Goal: Transaction & Acquisition: Subscribe to service/newsletter

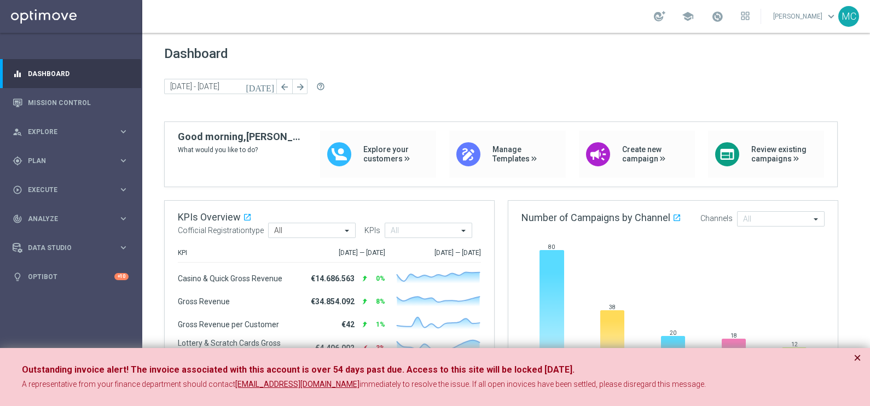
click at [859, 357] on button "×" at bounding box center [858, 357] width 8 height 13
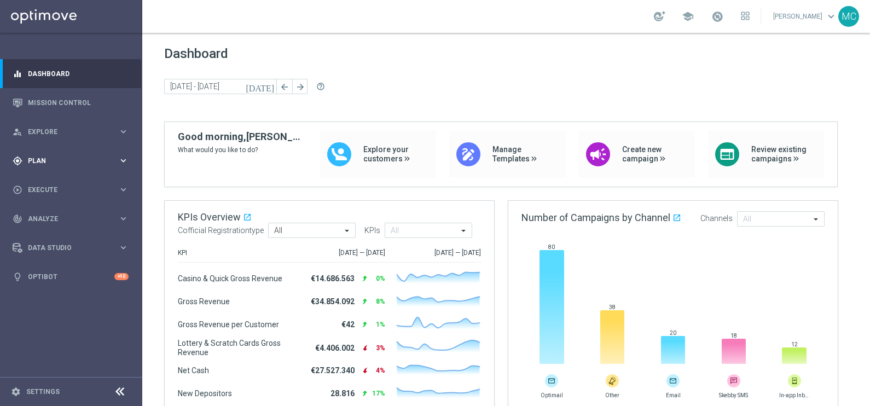
click at [126, 156] on icon "keyboard_arrow_right" at bounding box center [123, 160] width 10 height 10
click at [118, 218] on icon "keyboard_arrow_right" at bounding box center [123, 216] width 10 height 10
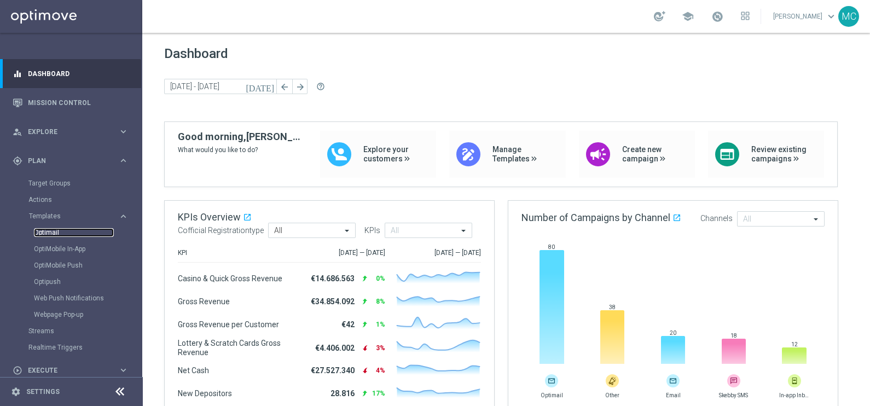
click at [51, 235] on link "Optimail" at bounding box center [74, 232] width 80 height 9
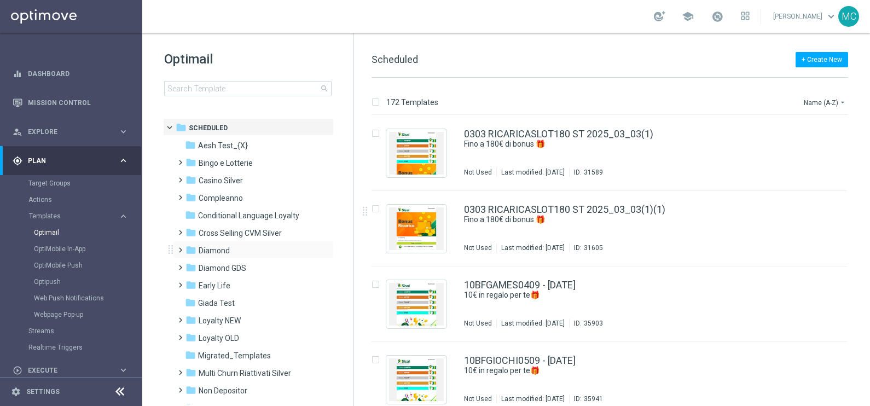
click at [181, 247] on span at bounding box center [178, 245] width 5 height 4
click at [189, 282] on span at bounding box center [189, 280] width 5 height 4
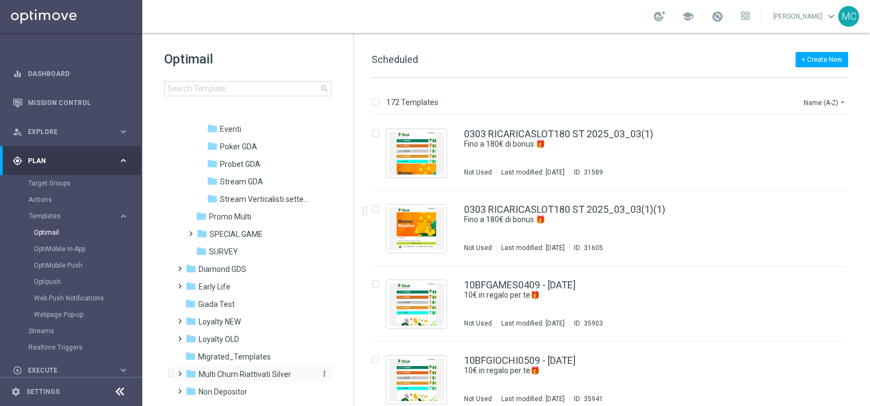
scroll to position [273, 0]
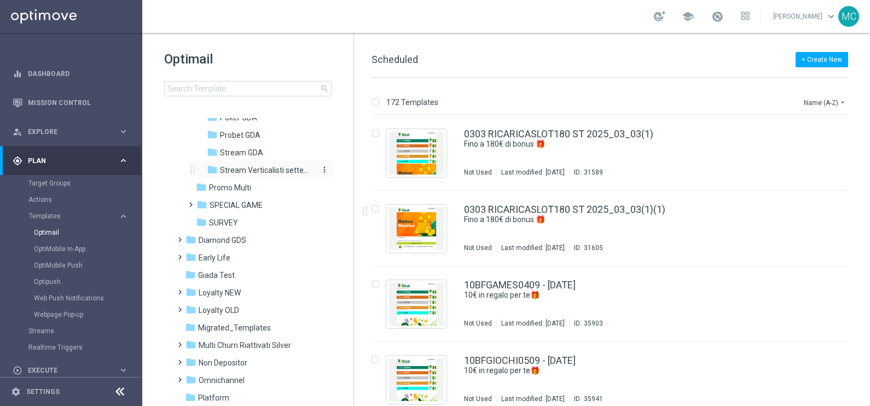
click at [249, 165] on span "Stream Verticalisti settembre 2025" at bounding box center [267, 170] width 95 height 10
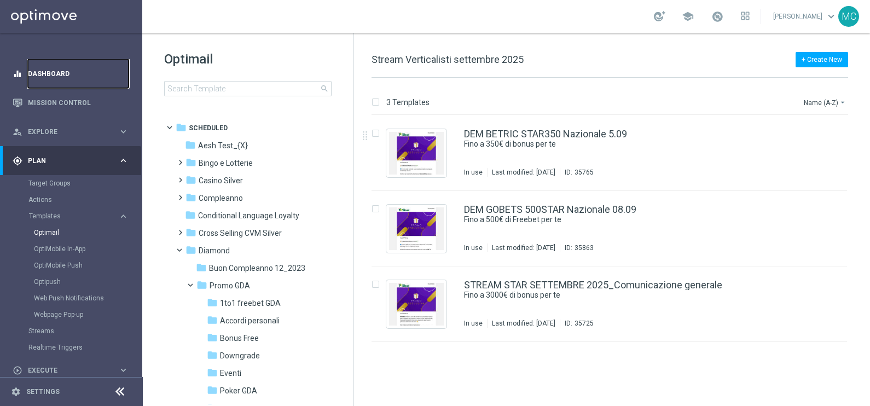
click at [62, 68] on link "Dashboard" at bounding box center [78, 73] width 101 height 29
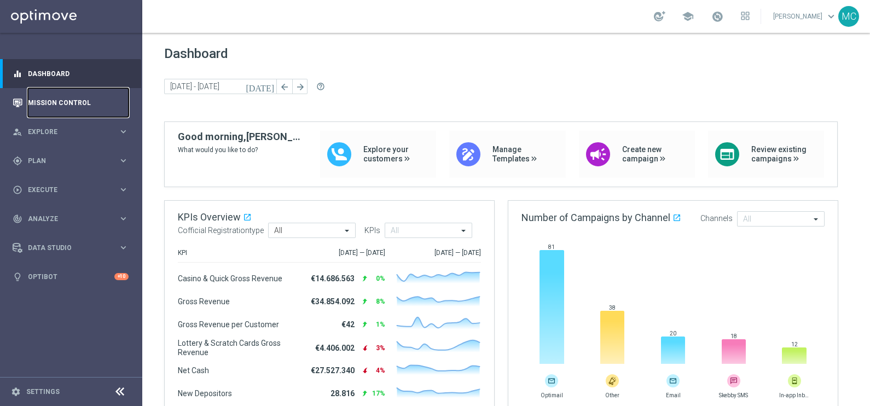
click at [56, 100] on link "Mission Control" at bounding box center [78, 102] width 101 height 29
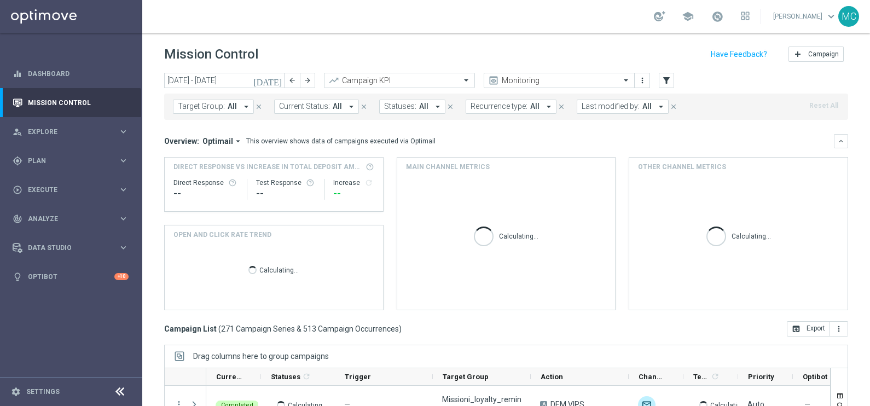
click at [600, 107] on span "Last modified by:" at bounding box center [611, 106] width 58 height 9
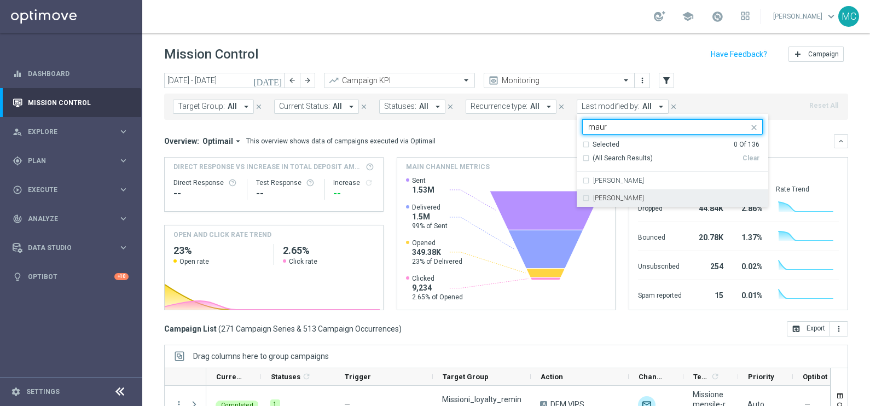
click at [582, 197] on div "[PERSON_NAME]" at bounding box center [672, 198] width 181 height 18
type input "maur"
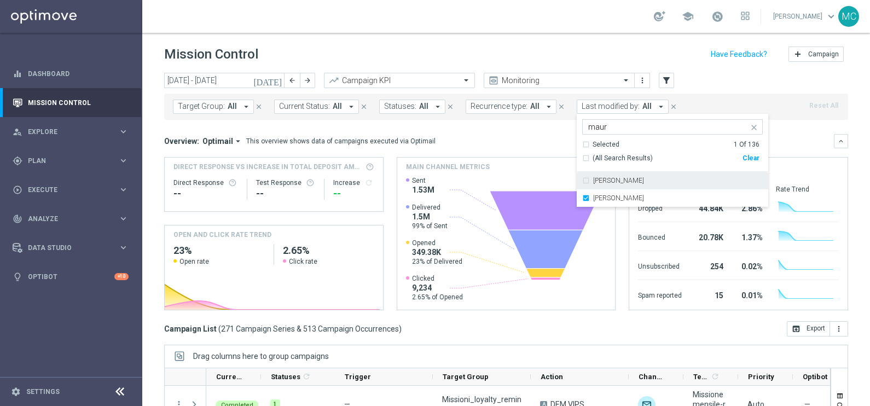
click at [729, 71] on header "Mission Control add Campaign" at bounding box center [506, 53] width 728 height 40
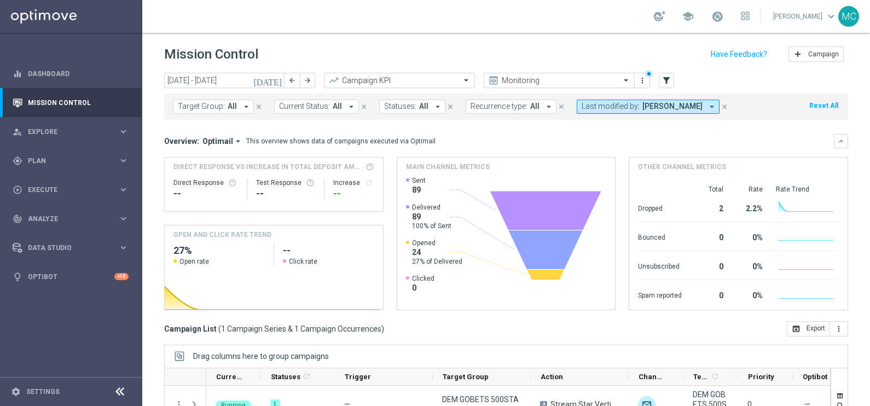
click at [275, 78] on icon "[DATE]" at bounding box center [268, 81] width 30 height 10
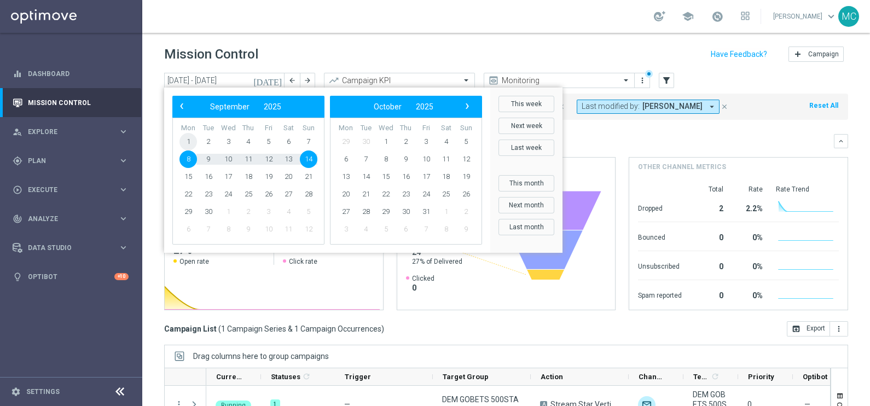
drag, startPoint x: 198, startPoint y: 138, endPoint x: 187, endPoint y: 138, distance: 10.9
click at [187, 138] on span "1" at bounding box center [189, 142] width 18 height 18
click at [208, 156] on span "9" at bounding box center [209, 160] width 18 height 18
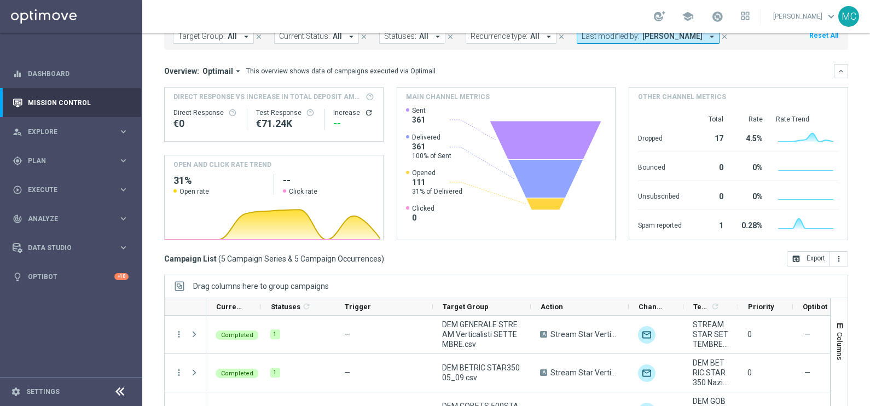
scroll to position [3, 0]
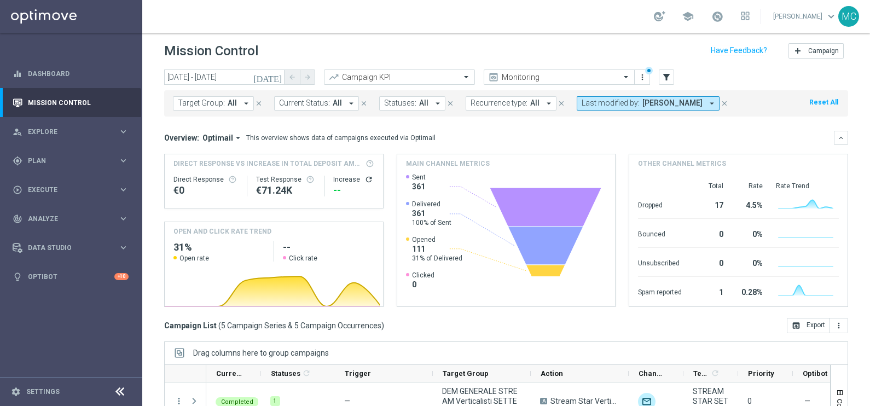
click at [276, 77] on icon "[DATE]" at bounding box center [268, 77] width 30 height 10
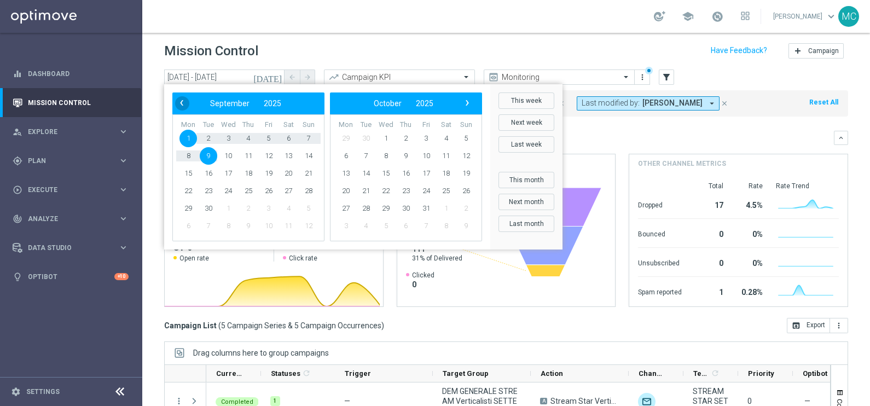
click at [178, 101] on span "‹" at bounding box center [182, 103] width 14 height 14
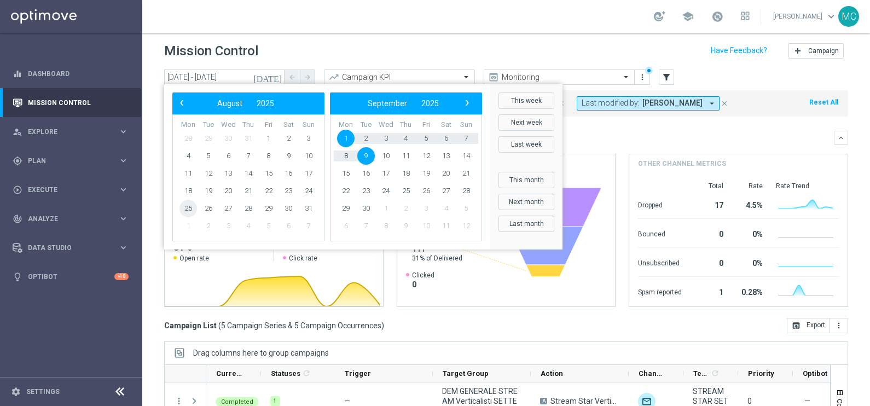
click at [190, 207] on span "25" at bounding box center [189, 209] width 18 height 18
click at [366, 151] on span "9" at bounding box center [366, 156] width 18 height 18
type input "[DATE] - [DATE]"
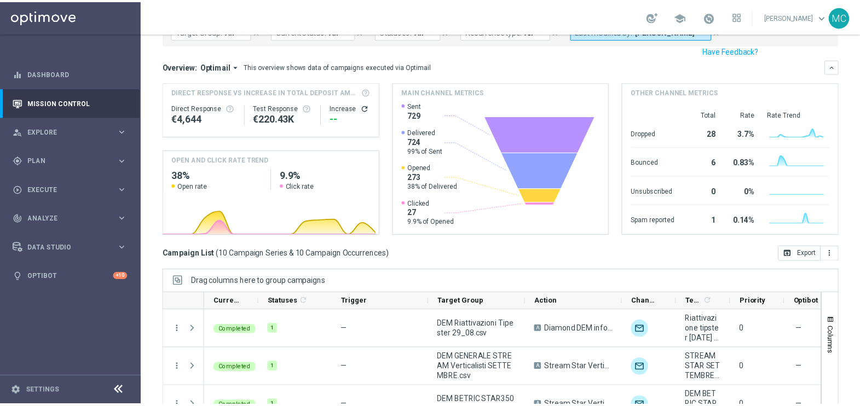
scroll to position [140, 0]
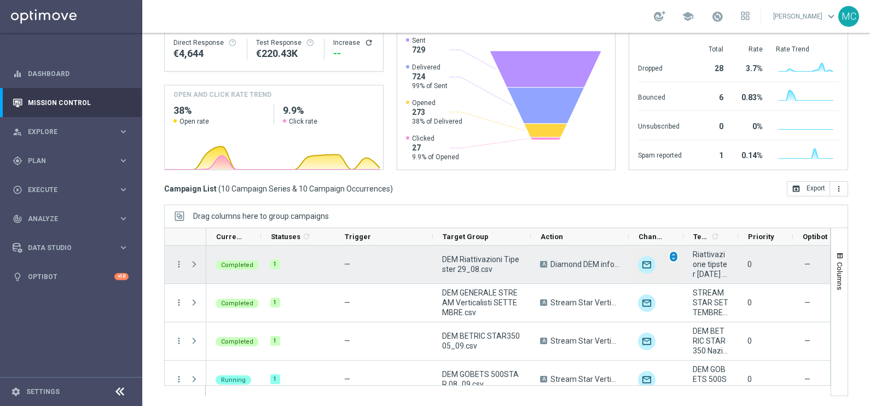
click at [673, 257] on span "unfold_more" at bounding box center [674, 257] width 8 height 8
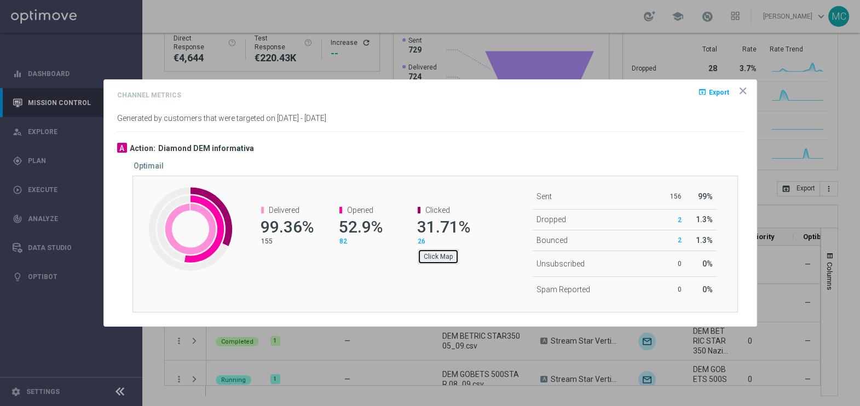
click at [433, 249] on button "Click Map" at bounding box center [438, 256] width 41 height 15
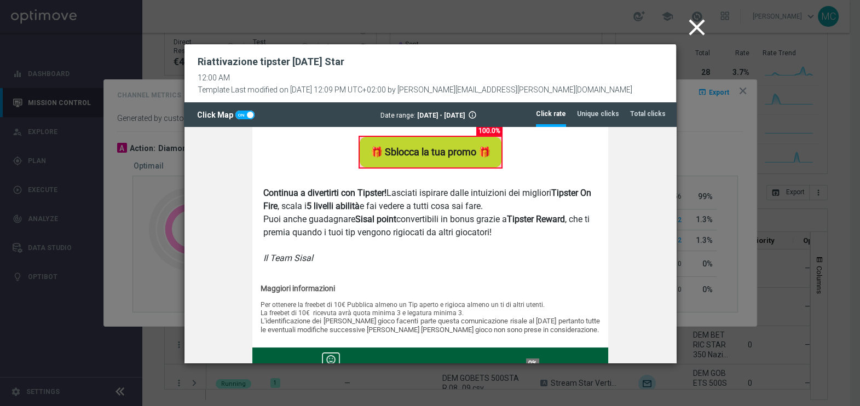
scroll to position [616, 0]
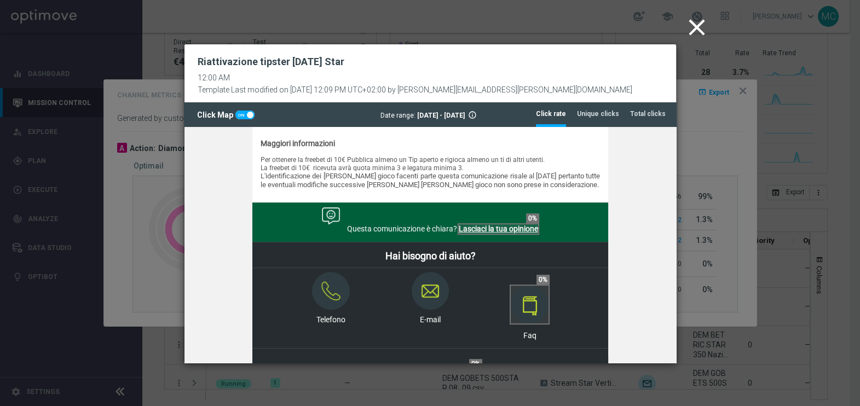
click at [697, 28] on icon "close" at bounding box center [696, 27] width 27 height 27
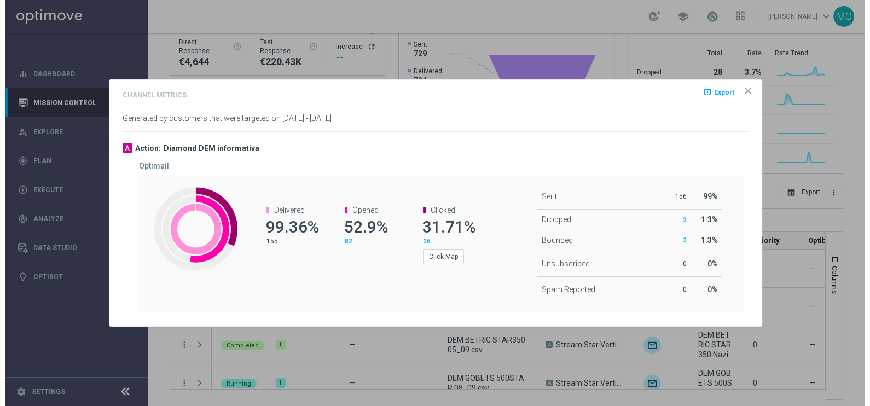
scroll to position [140, 0]
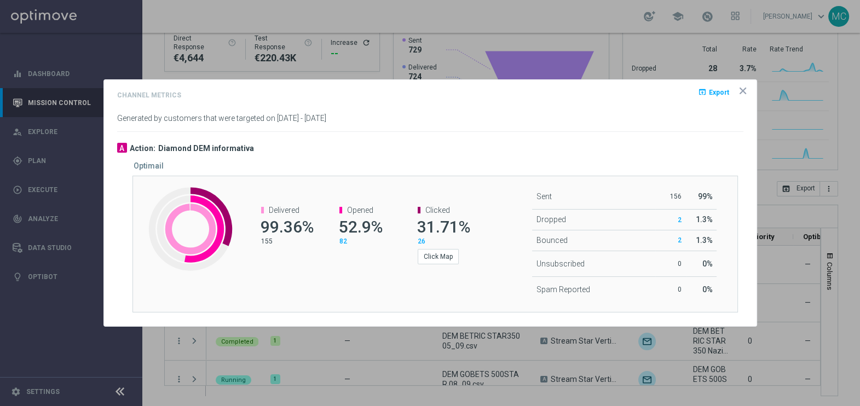
click at [719, 93] on span "Export" at bounding box center [719, 93] width 20 height 8
click at [494, 109] on div "Channel Metrics open_in_browser Export Generated by customers that were targete…" at bounding box center [430, 106] width 626 height 34
click at [744, 90] on icon "icon" at bounding box center [742, 90] width 5 height 5
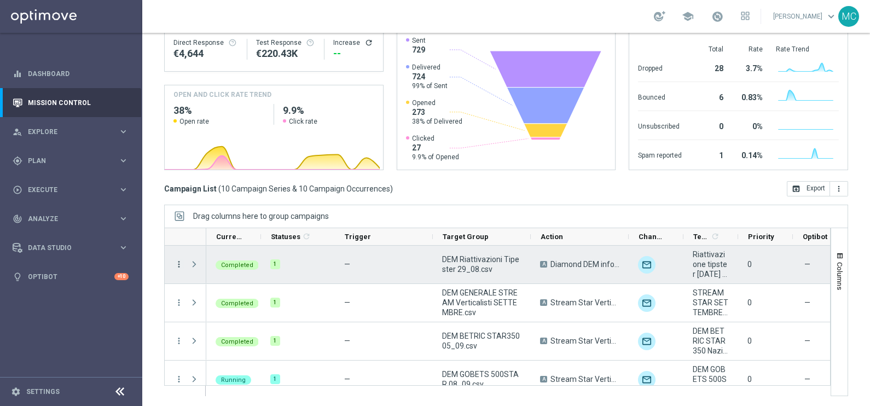
click at [180, 259] on icon "more_vert" at bounding box center [179, 264] width 10 height 10
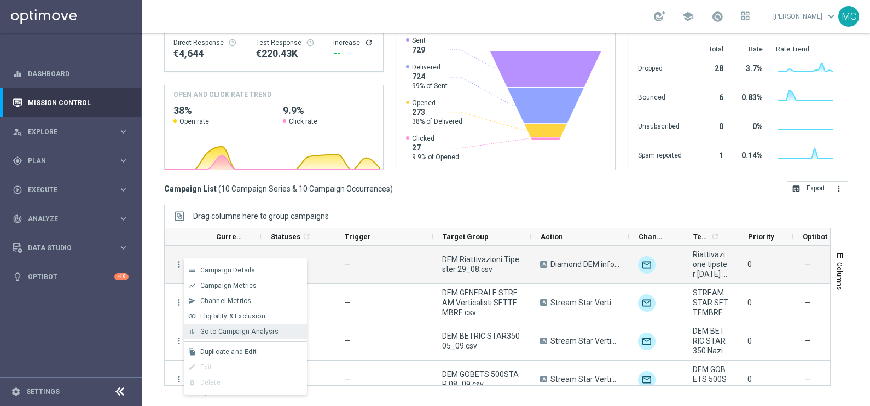
click at [241, 331] on span "Go to Campaign Analysis" at bounding box center [239, 332] width 78 height 8
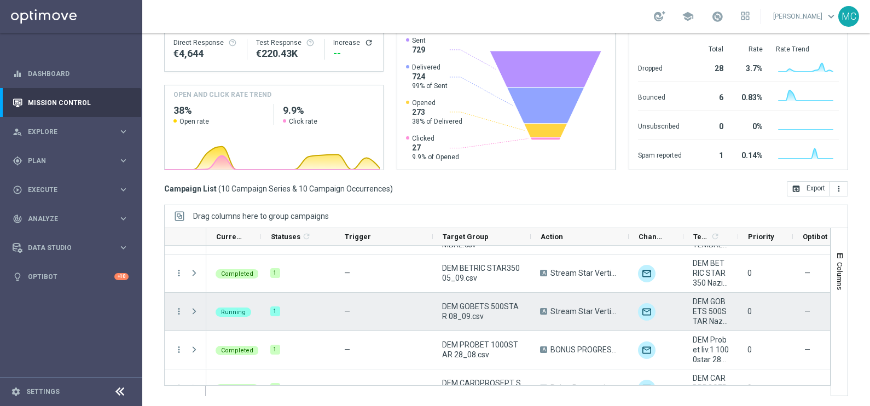
scroll to position [0, 0]
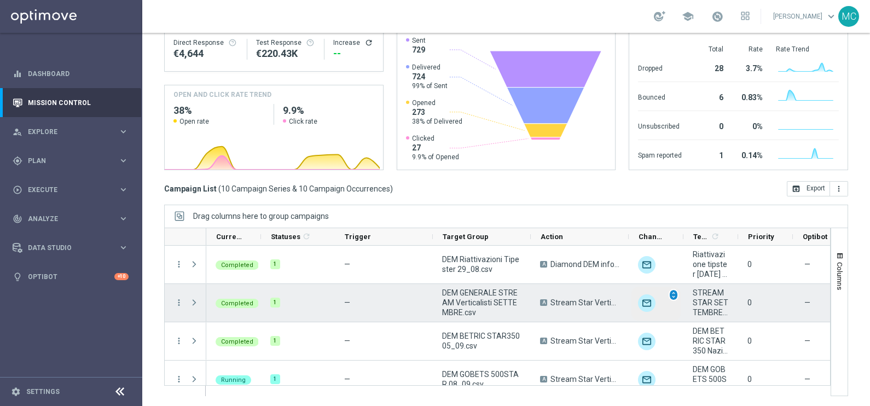
click at [675, 296] on span "unfold_more" at bounding box center [674, 295] width 8 height 8
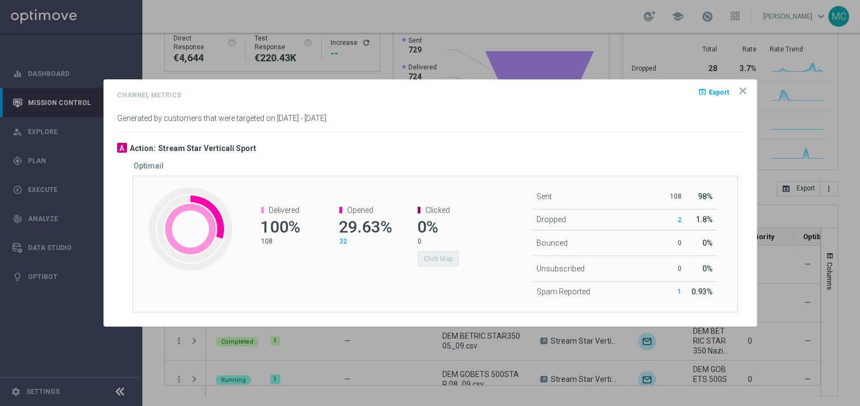
click at [744, 93] on icon "icon" at bounding box center [742, 90] width 5 height 5
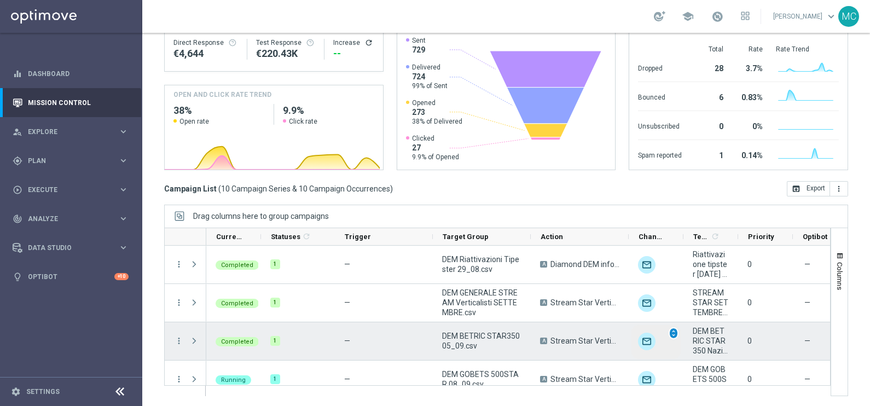
click at [675, 334] on span "unfold_more" at bounding box center [674, 334] width 8 height 8
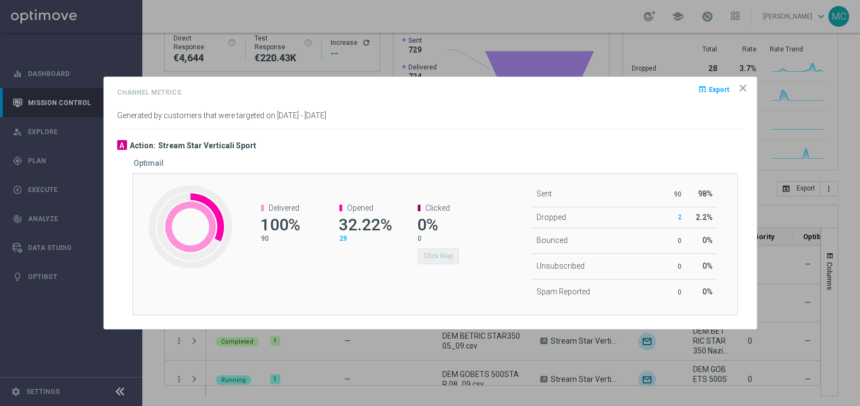
click at [746, 91] on icon "icon" at bounding box center [742, 87] width 5 height 5
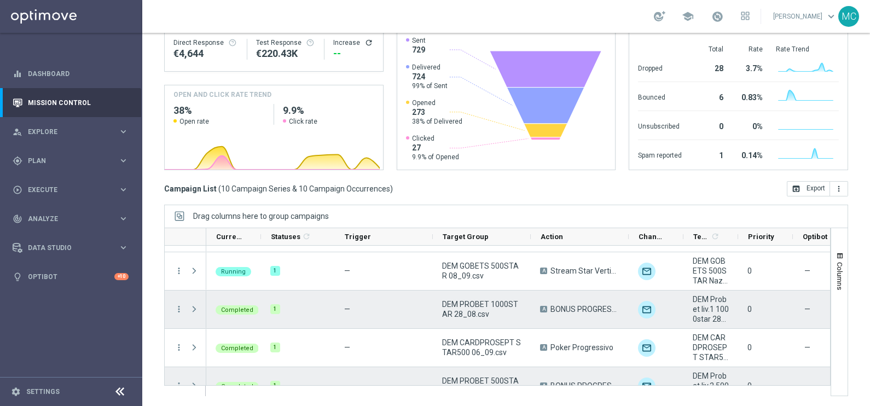
scroll to position [68, 0]
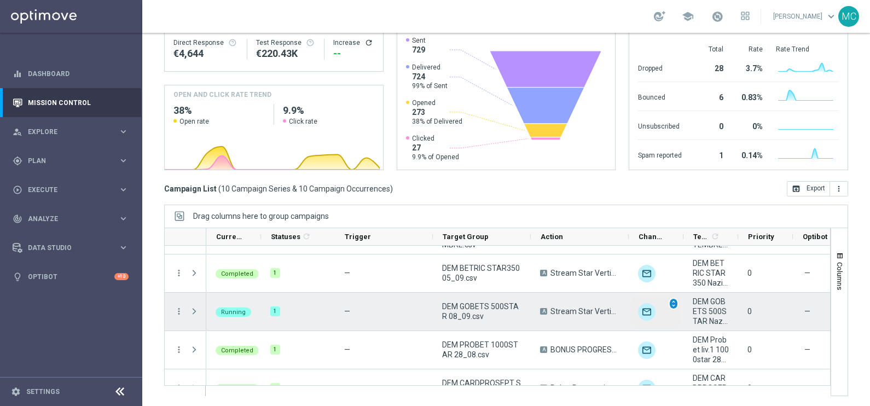
click at [676, 305] on span "unfold_more" at bounding box center [674, 304] width 8 height 8
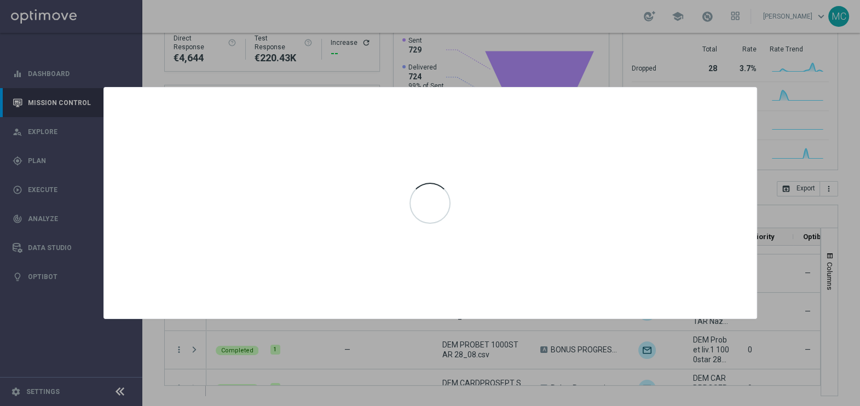
click at [590, 222] on div at bounding box center [430, 203] width 652 height 231
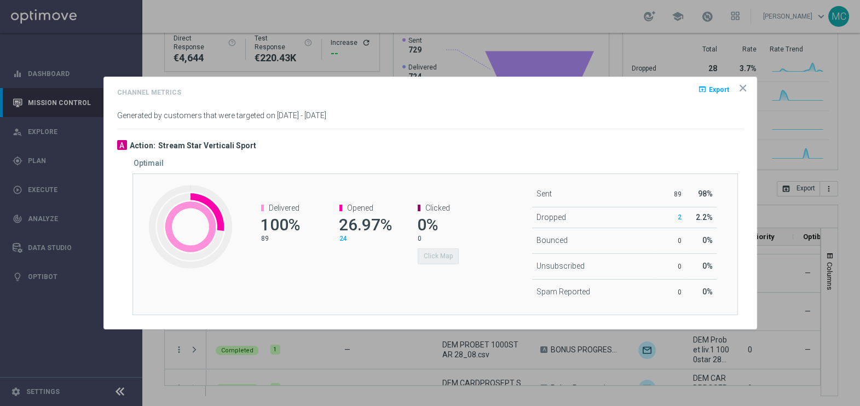
click at [344, 238] on span "24" at bounding box center [343, 239] width 8 height 8
click at [681, 216] on span "2" at bounding box center [680, 217] width 4 height 8
click at [746, 85] on icon "icon" at bounding box center [742, 88] width 11 height 11
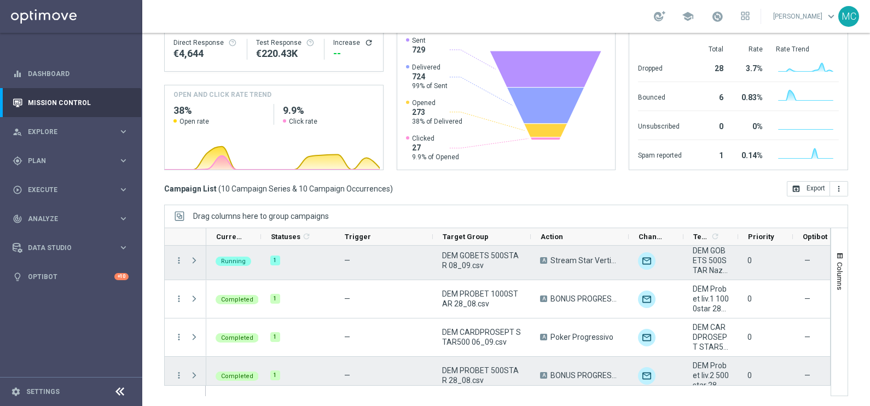
scroll to position [136, 0]
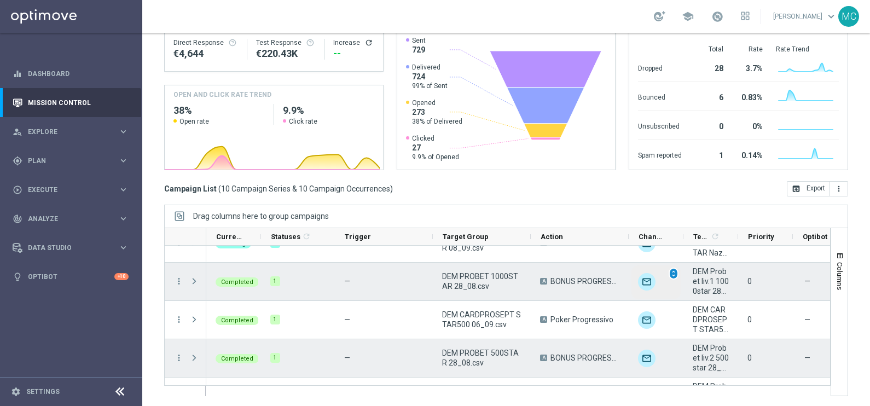
click at [673, 274] on span "unfold_more" at bounding box center [674, 274] width 8 height 8
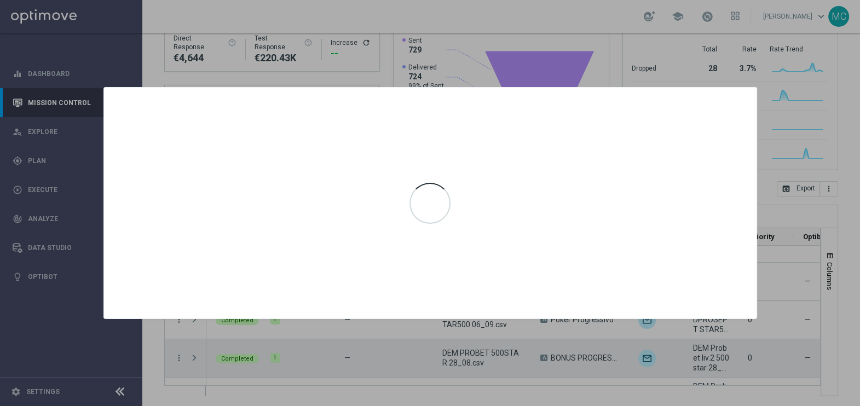
click at [769, 111] on div at bounding box center [430, 203] width 860 height 406
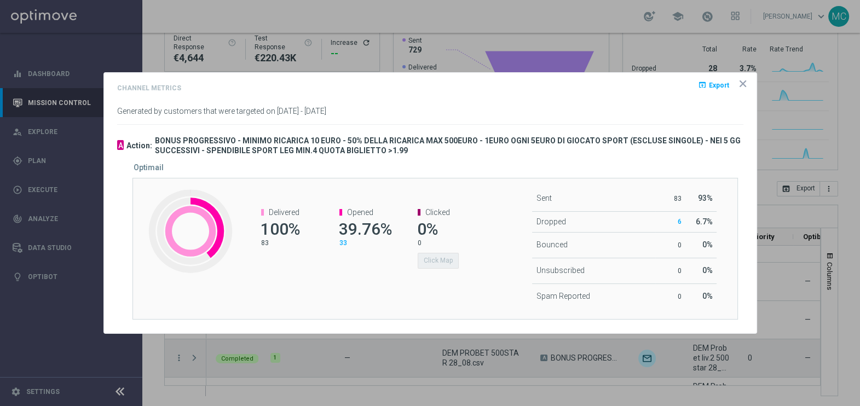
click at [740, 83] on icon "icon" at bounding box center [742, 83] width 5 height 5
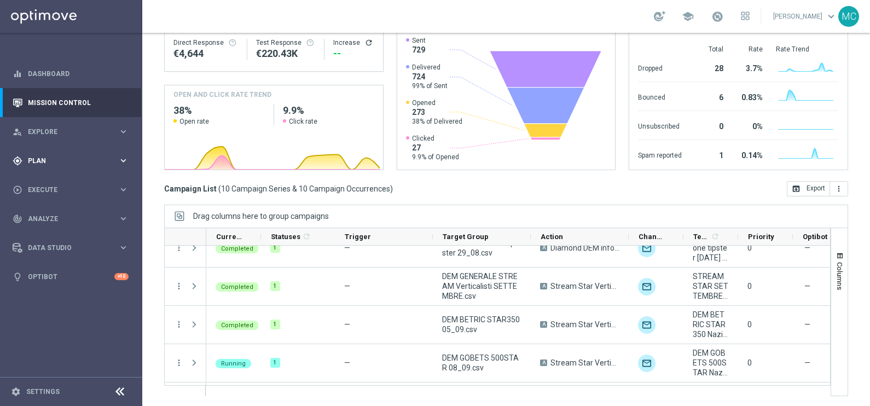
scroll to position [0, 0]
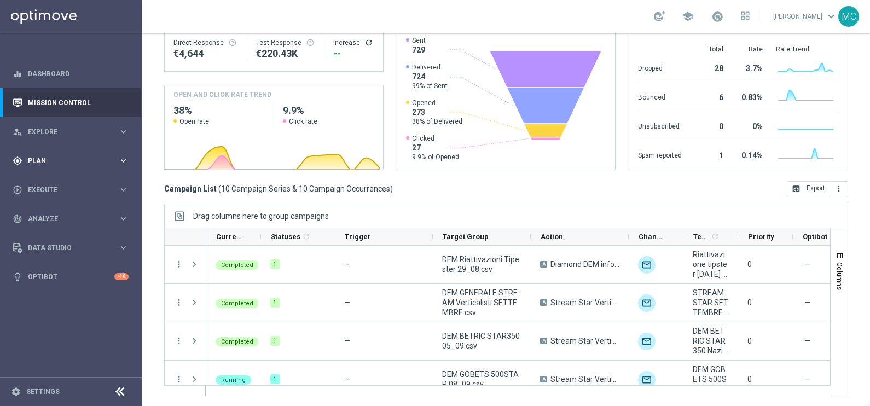
click at [126, 158] on icon "keyboard_arrow_right" at bounding box center [123, 160] width 10 height 10
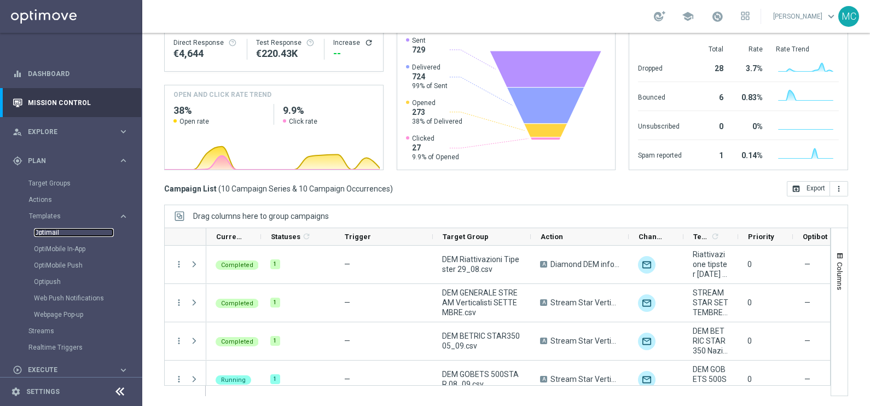
click at [48, 233] on link "Optimail" at bounding box center [74, 232] width 80 height 9
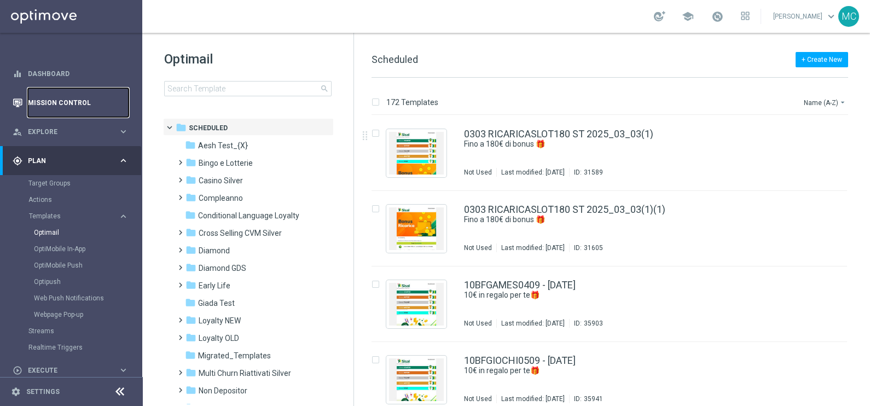
click at [50, 106] on link "Mission Control" at bounding box center [78, 102] width 101 height 29
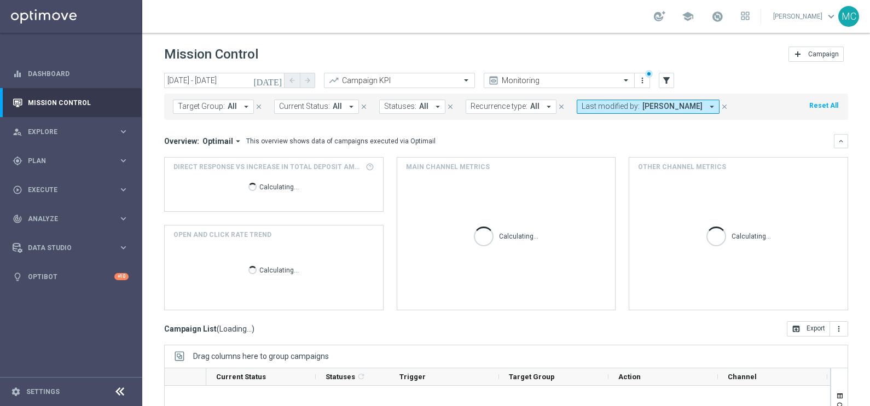
click at [278, 79] on icon "[DATE]" at bounding box center [268, 81] width 30 height 10
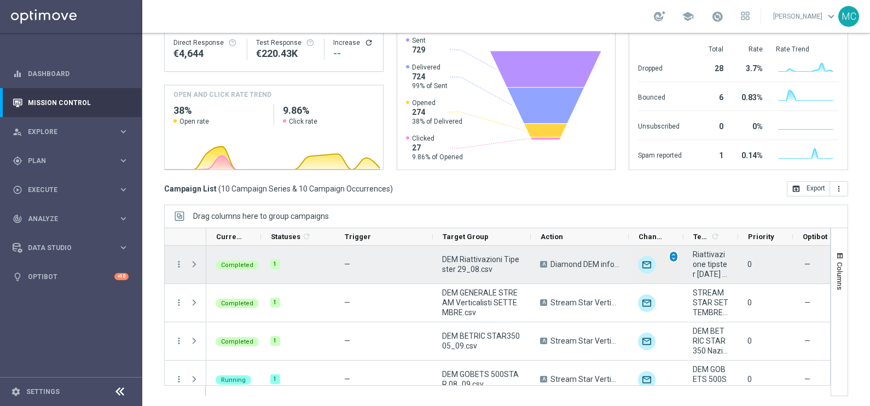
click at [674, 258] on span "unfold_more" at bounding box center [674, 257] width 8 height 8
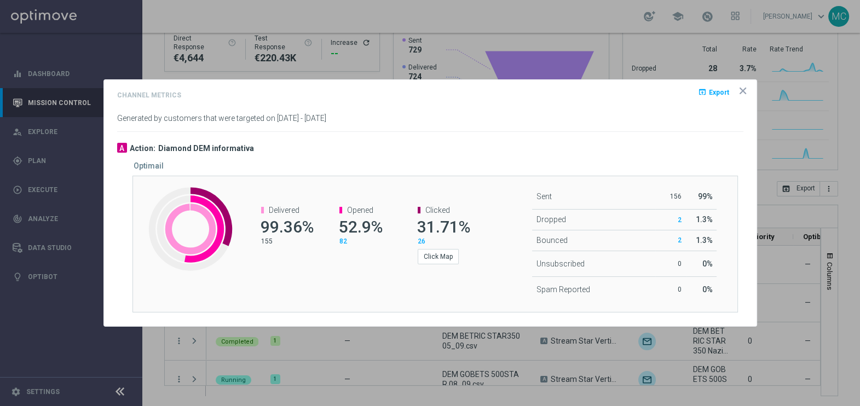
click at [715, 93] on span "Export" at bounding box center [719, 93] width 20 height 8
click at [446, 314] on opti-dialog-container "Channel Metrics open_in_browser Export Generated by customers that were targete…" at bounding box center [430, 203] width 652 height 246
click at [743, 91] on icon "icon" at bounding box center [742, 90] width 5 height 5
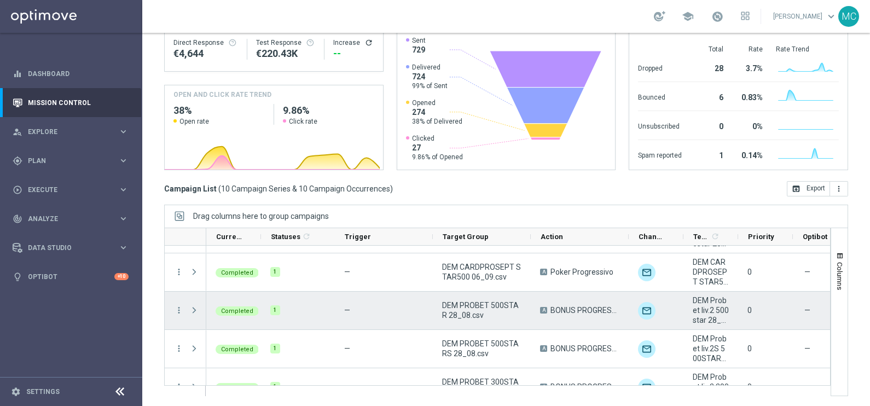
scroll to position [175, 0]
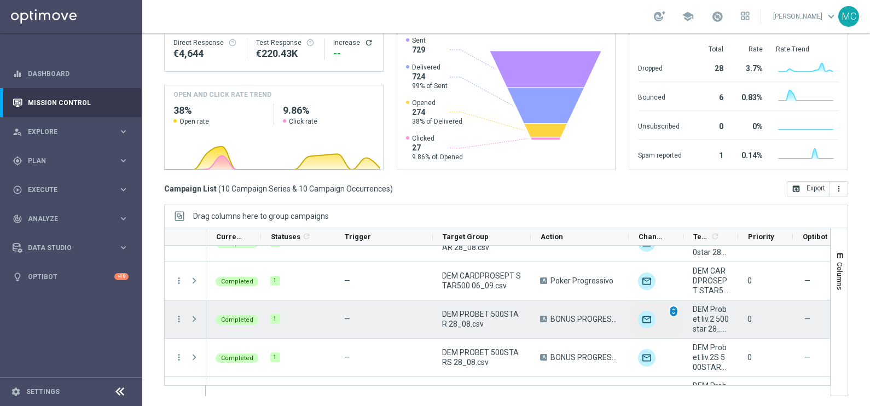
click at [675, 314] on span "unfold_more" at bounding box center [674, 312] width 8 height 8
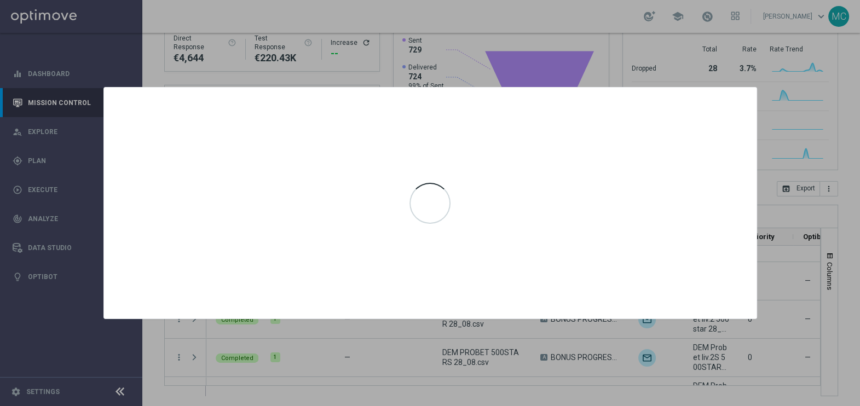
click at [841, 118] on div at bounding box center [430, 203] width 860 height 406
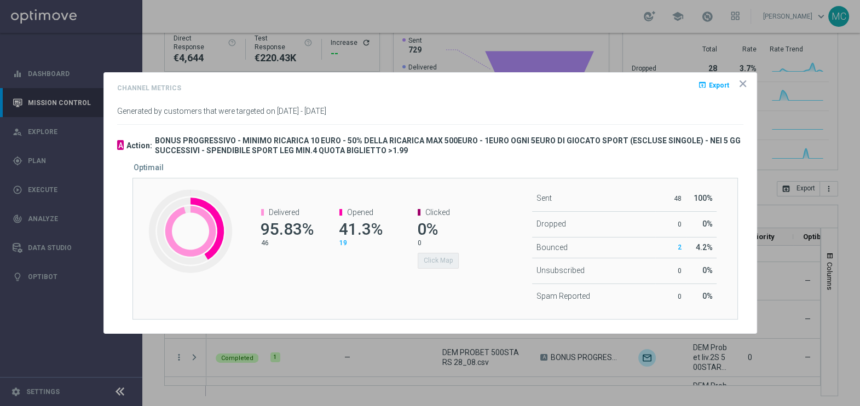
click at [743, 86] on icon "icon" at bounding box center [742, 83] width 11 height 11
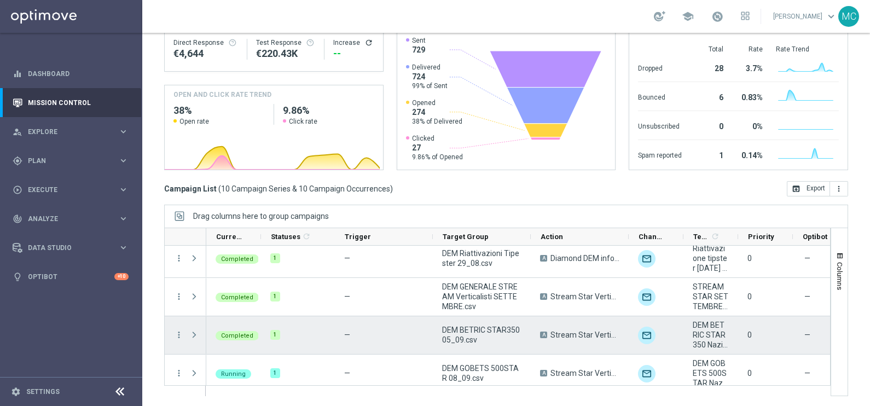
scroll to position [0, 0]
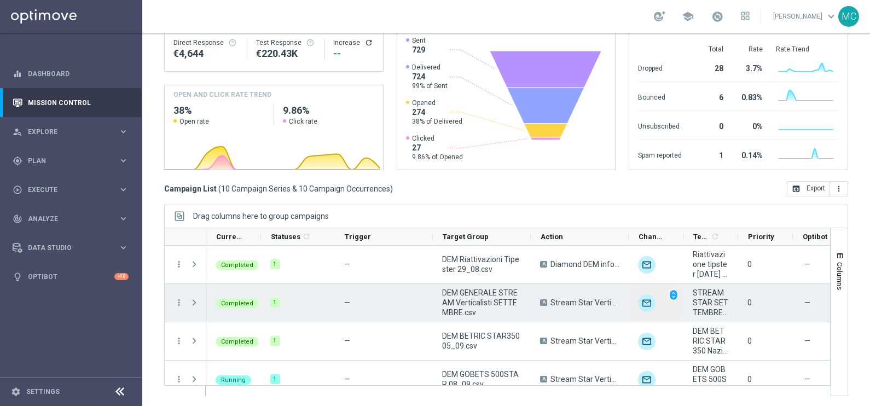
click at [648, 300] on img "Press SPACE to select this row." at bounding box center [647, 303] width 18 height 18
click at [673, 293] on span "unfold_more" at bounding box center [674, 295] width 8 height 8
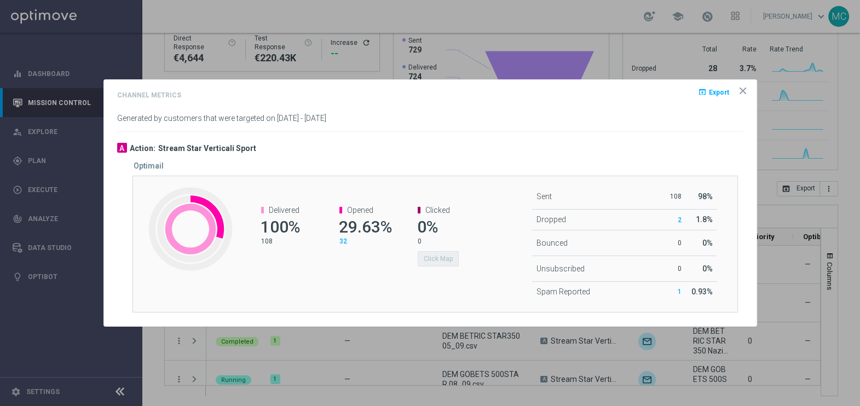
click at [746, 88] on icon "icon" at bounding box center [742, 90] width 11 height 11
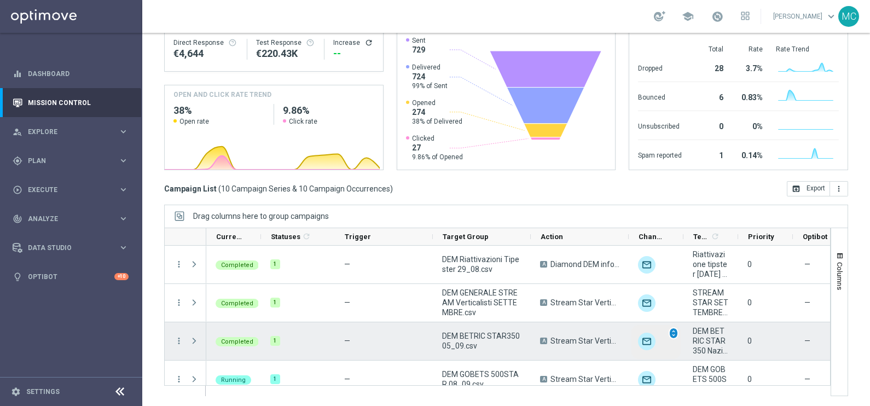
click at [673, 333] on span "unfold_more" at bounding box center [674, 334] width 8 height 8
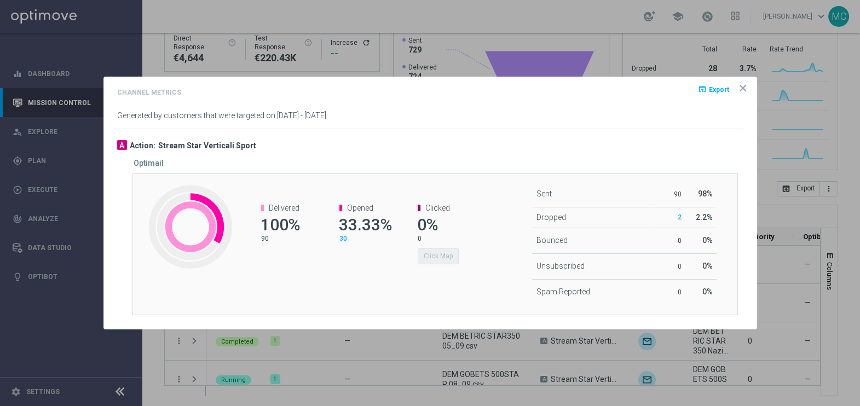
drag, startPoint x: 747, startPoint y: 89, endPoint x: 738, endPoint y: 89, distance: 8.2
click at [747, 88] on icon "icon" at bounding box center [742, 88] width 11 height 11
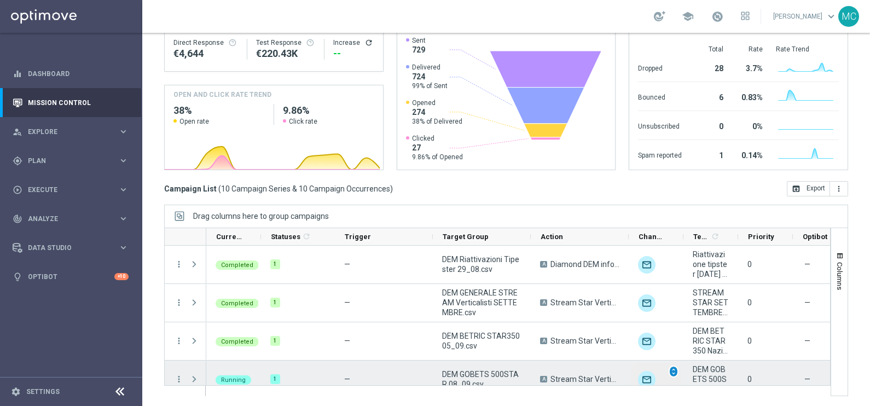
click at [673, 369] on span "unfold_more" at bounding box center [674, 372] width 8 height 8
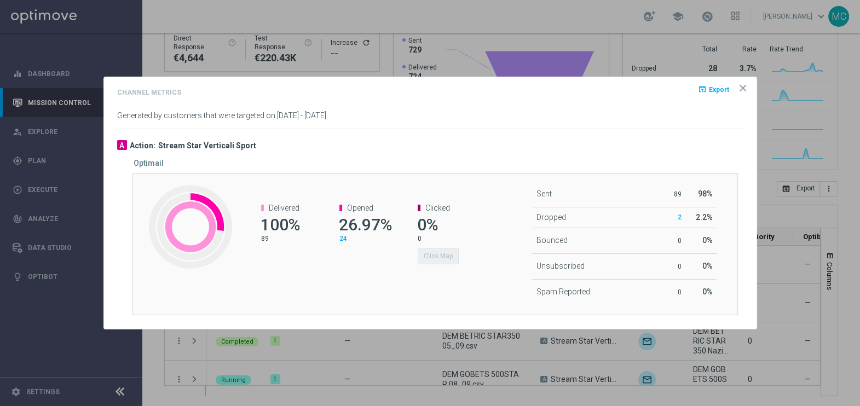
click at [744, 90] on icon "icon" at bounding box center [742, 87] width 5 height 5
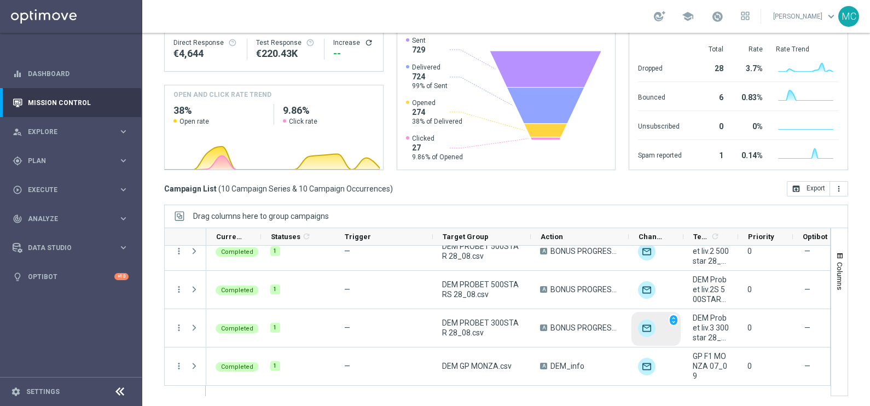
scroll to position [243, 0]
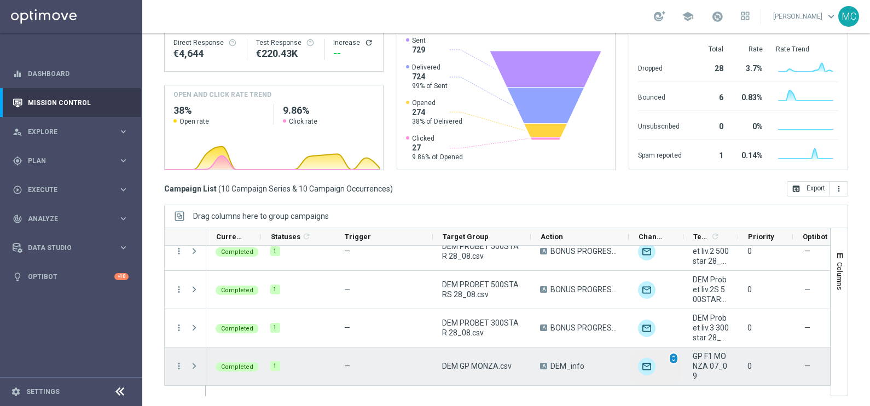
click at [673, 360] on span "unfold_more" at bounding box center [674, 359] width 8 height 8
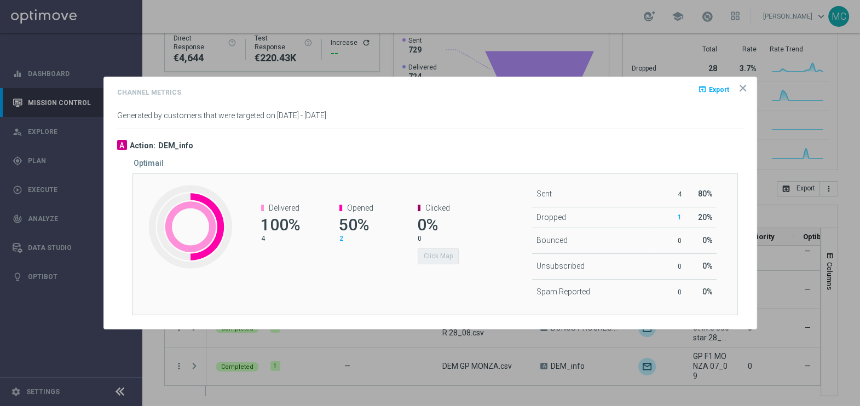
click at [741, 89] on icon "icon" at bounding box center [742, 87] width 5 height 5
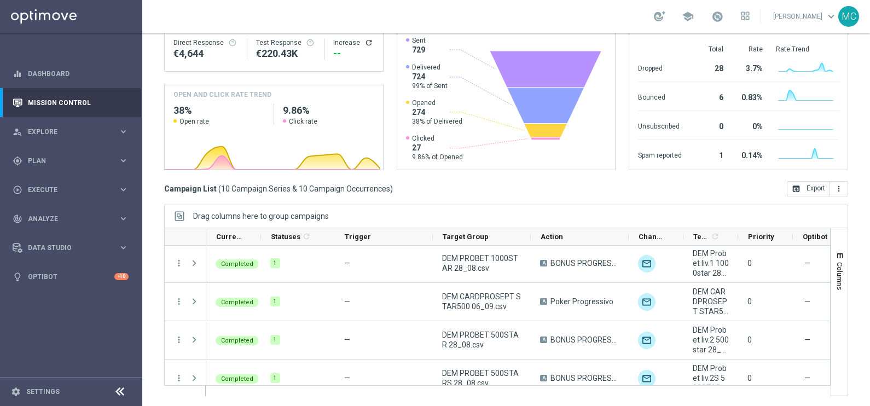
scroll to position [38, 0]
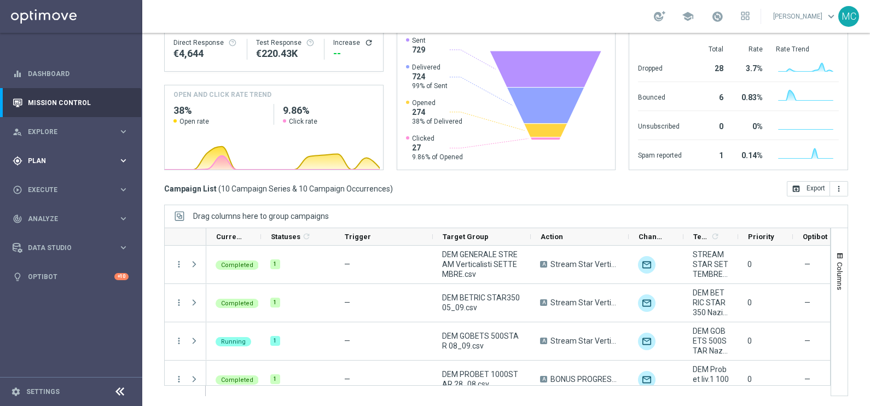
click at [123, 162] on icon "keyboard_arrow_right" at bounding box center [123, 160] width 10 height 10
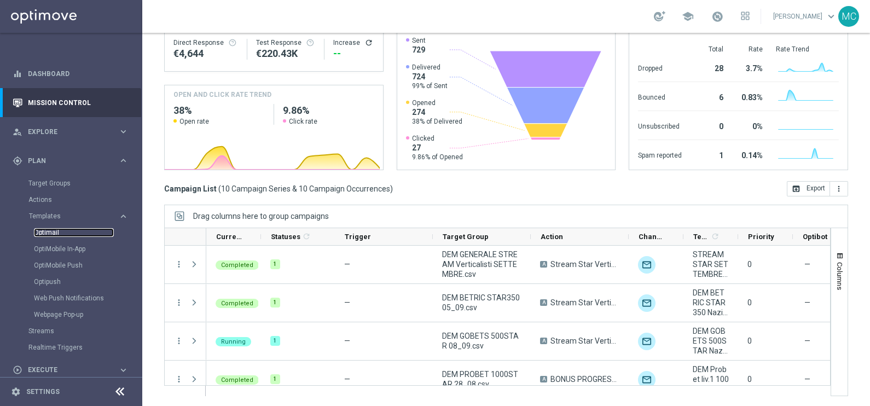
click at [49, 230] on link "Optimail" at bounding box center [74, 232] width 80 height 9
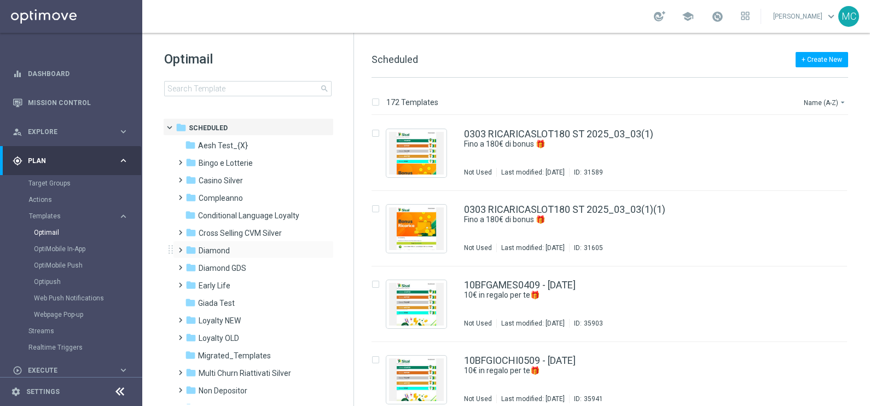
click at [176, 247] on span at bounding box center [178, 245] width 5 height 4
click at [192, 282] on span at bounding box center [189, 280] width 5 height 4
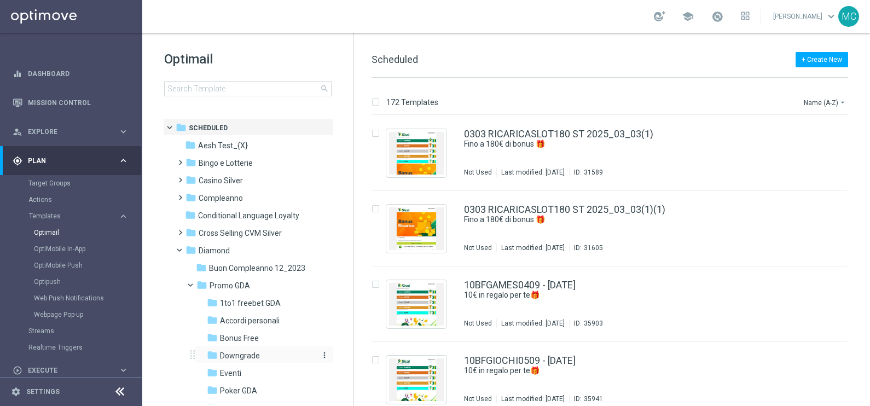
scroll to position [136, 0]
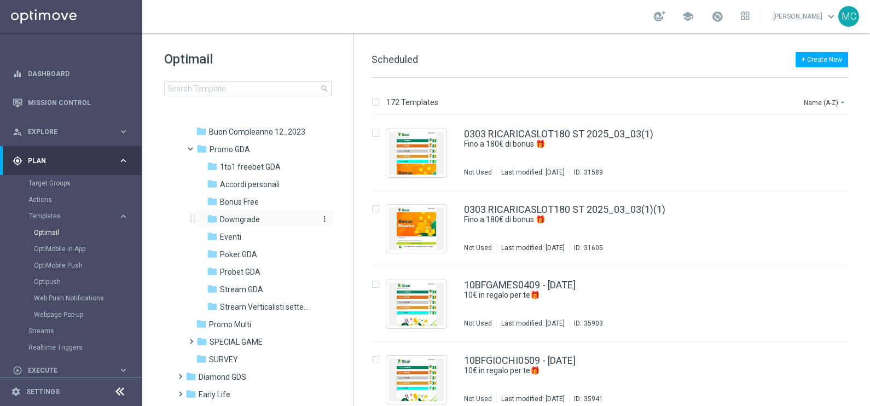
click at [229, 218] on span "Downgrade" at bounding box center [240, 220] width 40 height 10
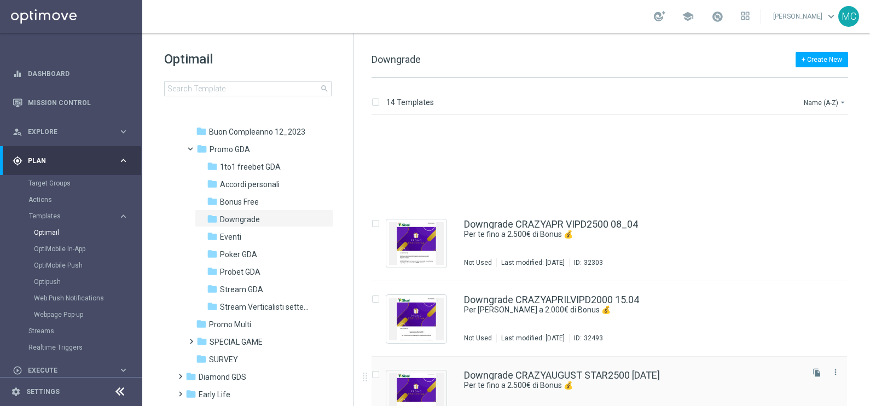
scroll to position [273, 0]
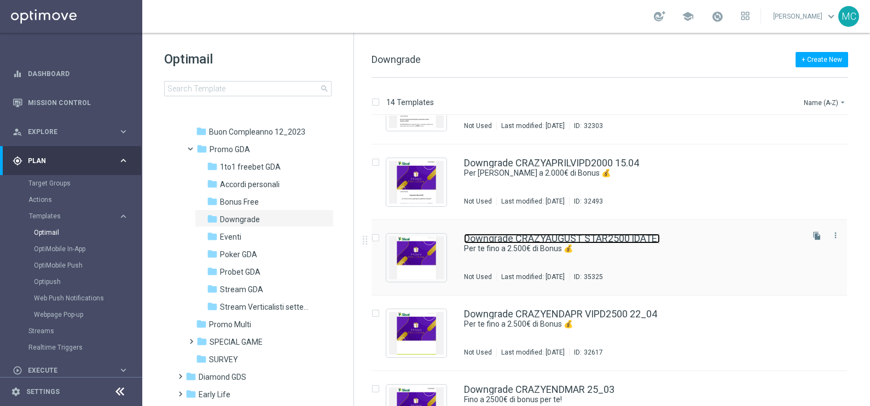
click at [630, 238] on link "Downgrade CRAZYAUGUST STAR2500 [DATE]" at bounding box center [562, 239] width 196 height 10
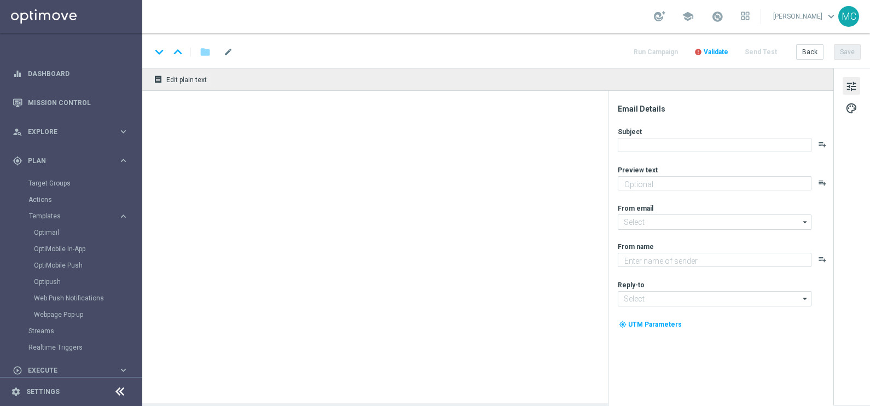
type textarea "Non perderti la promozione!"
type input "[EMAIL_ADDRESS][DOMAIN_NAME]"
type textarea "Sisal"
type input "[EMAIL_ADDRESS][DOMAIN_NAME]"
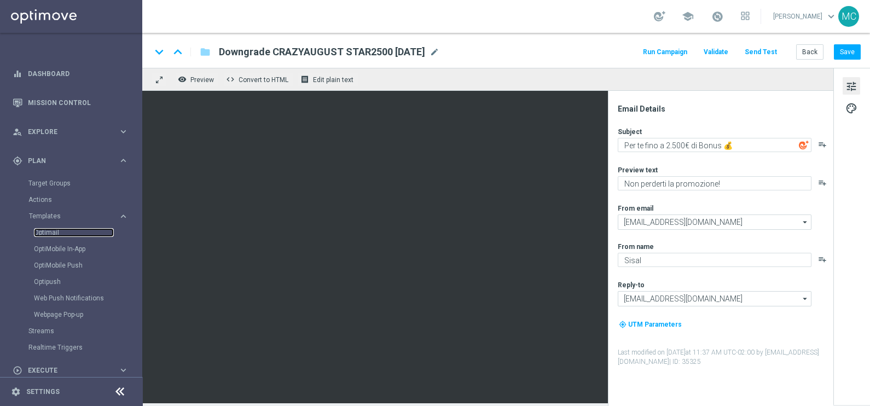
drag, startPoint x: 49, startPoint y: 229, endPoint x: 125, endPoint y: 230, distance: 76.1
click at [49, 229] on link "Optimail" at bounding box center [74, 232] width 80 height 9
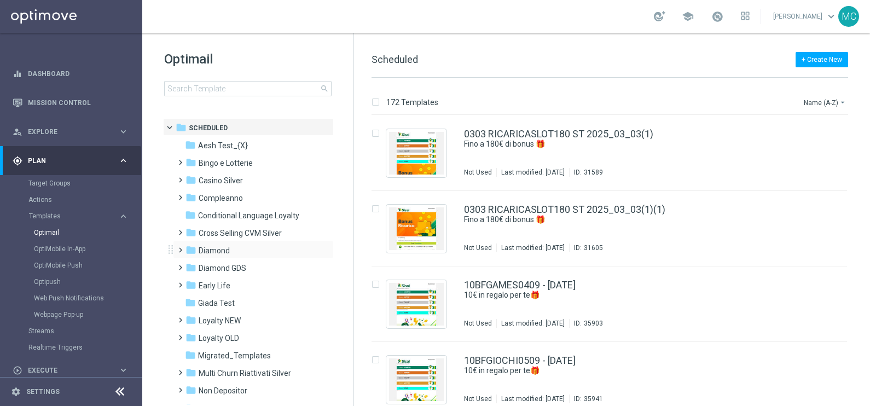
click at [180, 247] on span at bounding box center [178, 245] width 5 height 4
click at [189, 282] on span at bounding box center [189, 280] width 5 height 4
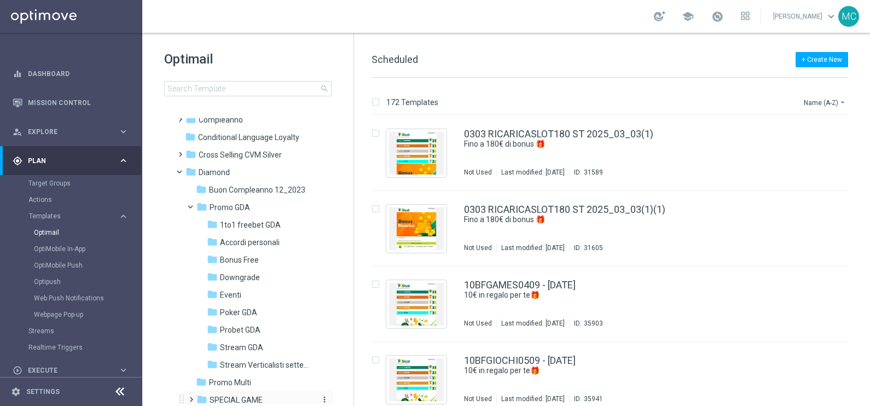
scroll to position [136, 0]
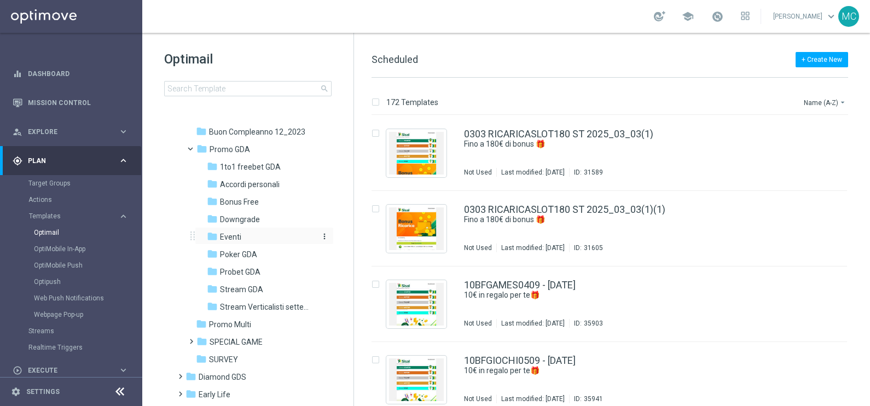
click at [232, 238] on span "Eventi" at bounding box center [230, 237] width 21 height 10
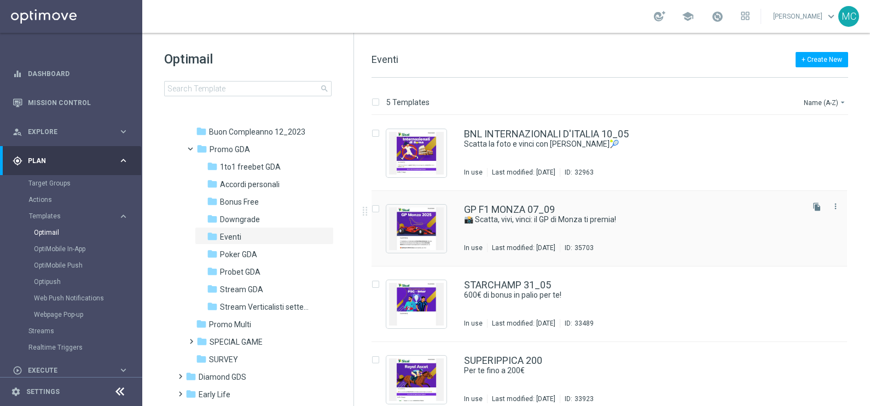
click at [813, 206] on icon "file_copy" at bounding box center [817, 207] width 9 height 9
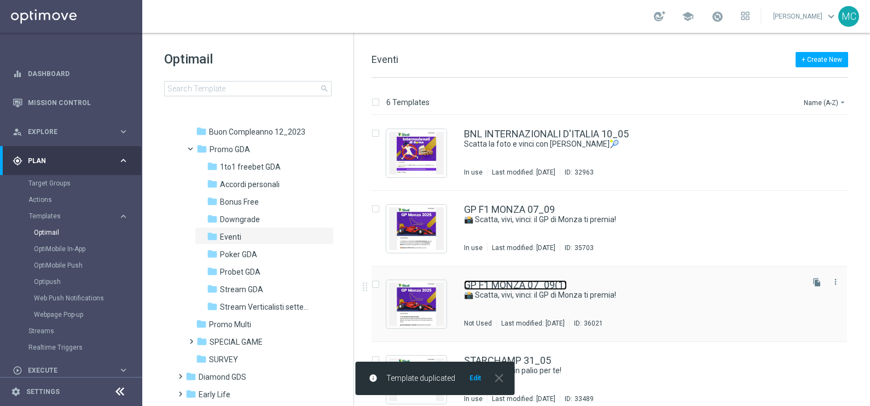
click at [504, 283] on link "GP F1 MONZA 07_09(1)" at bounding box center [515, 285] width 103 height 10
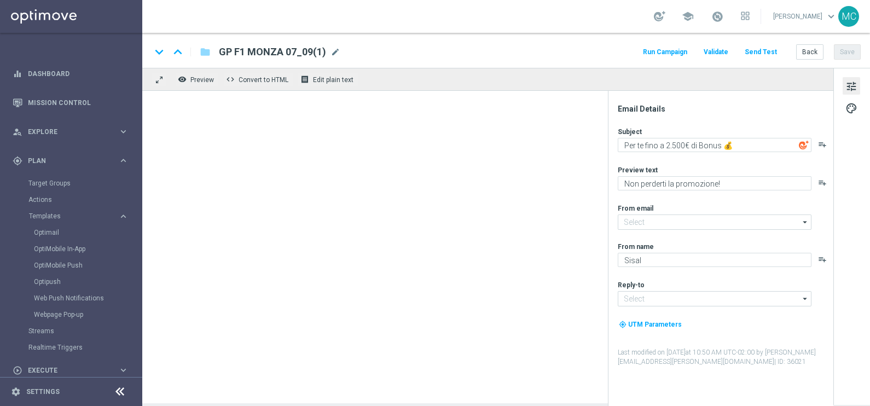
type input "GP F1 MONZA 07_09(1)"
type textarea "📸 Scatta, vivi, vinci: il GP di Monza ti premia!"
type textarea "GP F1 Monza 2025"
type input "[EMAIL_ADDRESS][DOMAIN_NAME]"
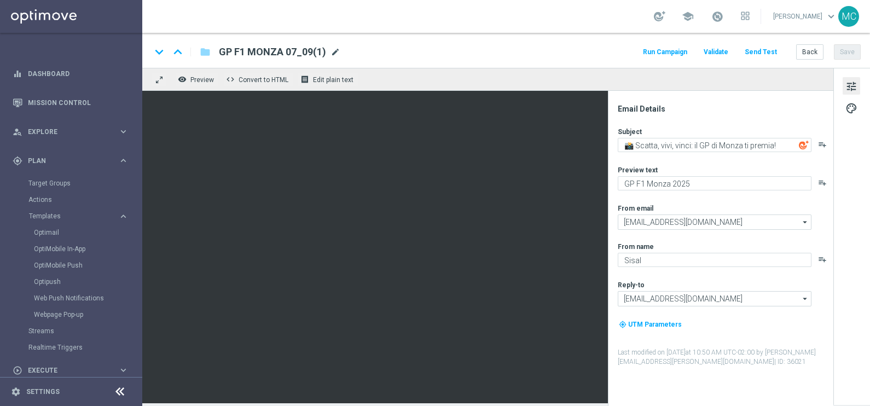
click at [334, 54] on span "mode_edit" at bounding box center [336, 52] width 10 height 10
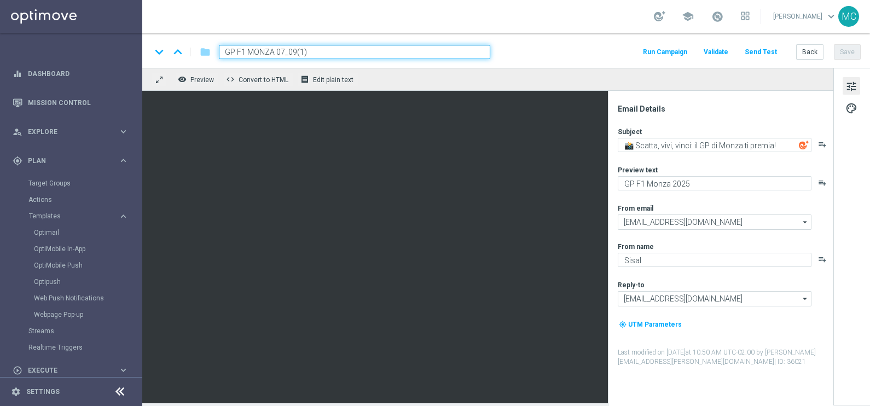
click at [224, 50] on input "GP F1 MONZA 07_09(1)" at bounding box center [355, 52] width 272 height 14
drag, startPoint x: 260, startPoint y: 51, endPoint x: 296, endPoint y: 51, distance: 35.6
click at [296, 51] on input "MOTO GP F1 MONZA 07_09(1)" at bounding box center [355, 52] width 272 height 14
drag, startPoint x: 320, startPoint y: 49, endPoint x: 308, endPoint y: 49, distance: 12.0
click at [307, 49] on input "MOTO GP IMOLA 07_09(1)" at bounding box center [355, 52] width 272 height 14
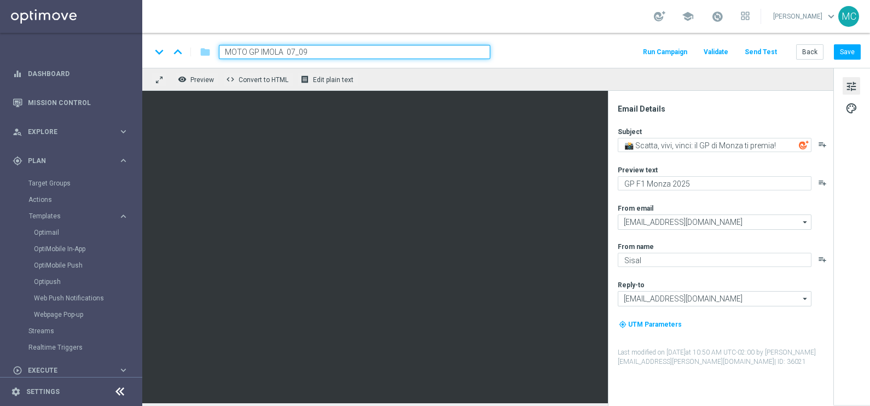
drag, startPoint x: 294, startPoint y: 50, endPoint x: 287, endPoint y: 50, distance: 7.1
click at [287, 50] on input "MOTO GP IMOLA 07_09" at bounding box center [355, 52] width 272 height 14
click at [482, 53] on input "MOTO GP IMOLA 14_09" at bounding box center [355, 52] width 272 height 14
type input "MOTO GP IMOLA 14_09"
click at [468, 70] on div "remove_red_eye Preview code Convert to HTML receipt Edit plain text" at bounding box center [487, 79] width 691 height 23
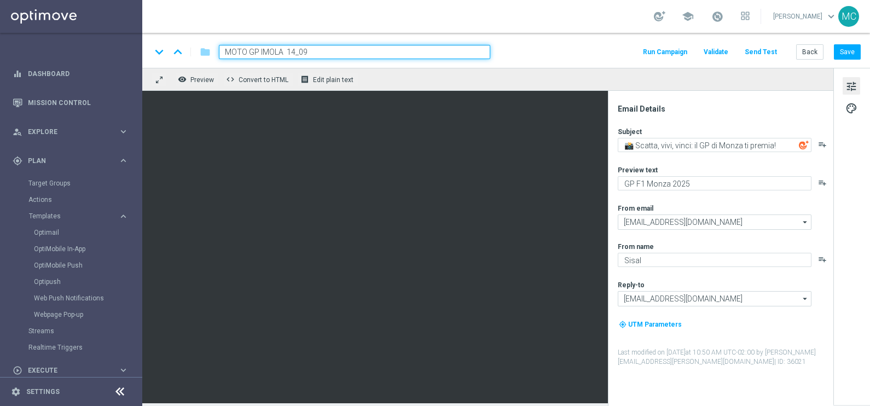
click at [468, 49] on input "MOTO GP IMOLA 14_09" at bounding box center [355, 52] width 272 height 14
click at [520, 25] on div "school [PERSON_NAME] keyboard_arrow_down MC" at bounding box center [506, 16] width 728 height 33
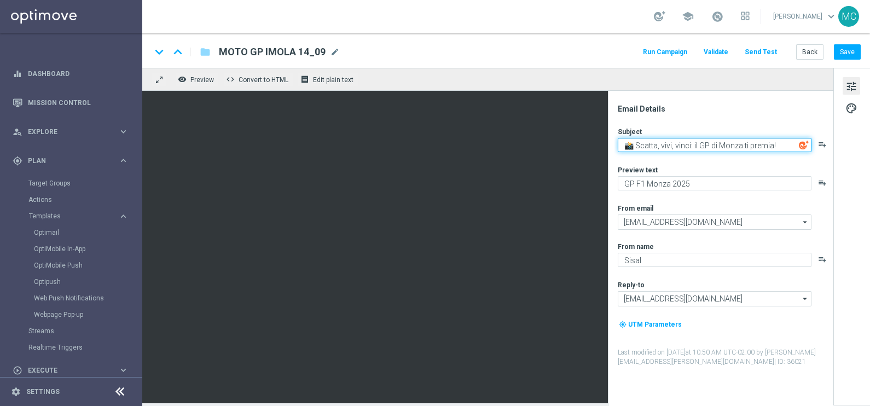
drag, startPoint x: 743, startPoint y: 145, endPoint x: 721, endPoint y: 145, distance: 21.9
click at [721, 145] on textarea "📸 Scatta, vivi, vinci: il GP di Monza ti premia!" at bounding box center [715, 145] width 194 height 14
click at [701, 143] on textarea "📸 Scatta, vivi, vinci: il GP ti premia!" at bounding box center [715, 145] width 194 height 14
type textarea "📸 Scatta, vivi, vinci: il MOTO GP ti premia!"
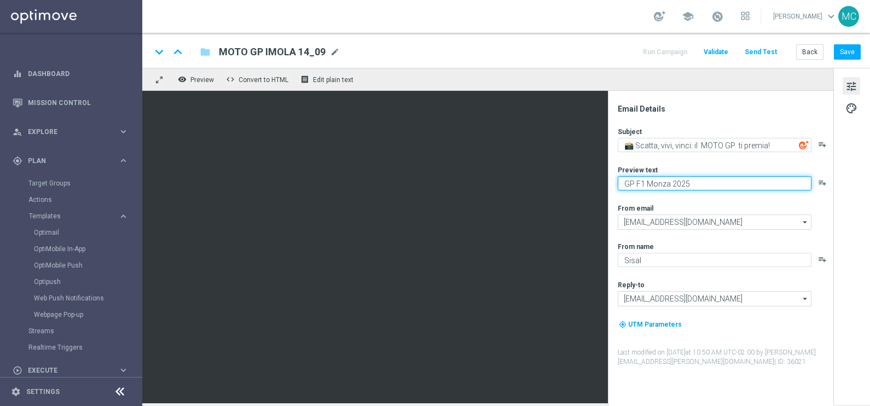
drag, startPoint x: 668, startPoint y: 183, endPoint x: 636, endPoint y: 183, distance: 31.7
click at [636, 183] on textarea "GP F1 Monza 2025" at bounding box center [715, 183] width 194 height 14
click at [624, 180] on textarea "GP 2025" at bounding box center [715, 183] width 194 height 14
click at [661, 182] on textarea "MOTO GP 2025" at bounding box center [715, 183] width 194 height 14
type textarea "MOTO GP Imola 2025"
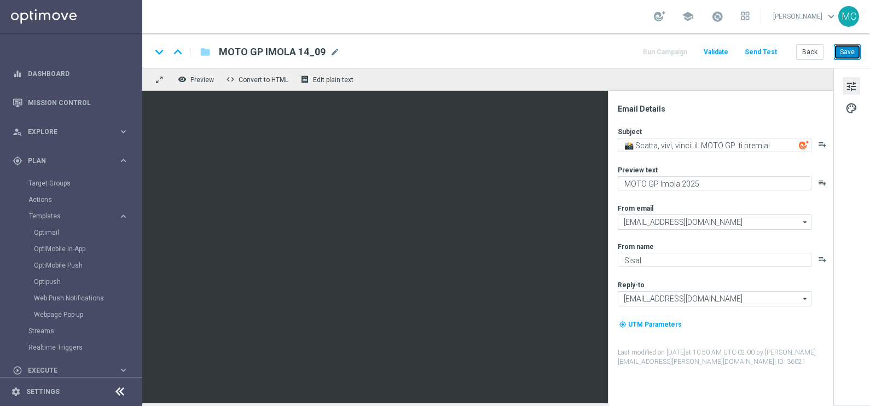
click at [846, 53] on button "Save" at bounding box center [847, 51] width 27 height 15
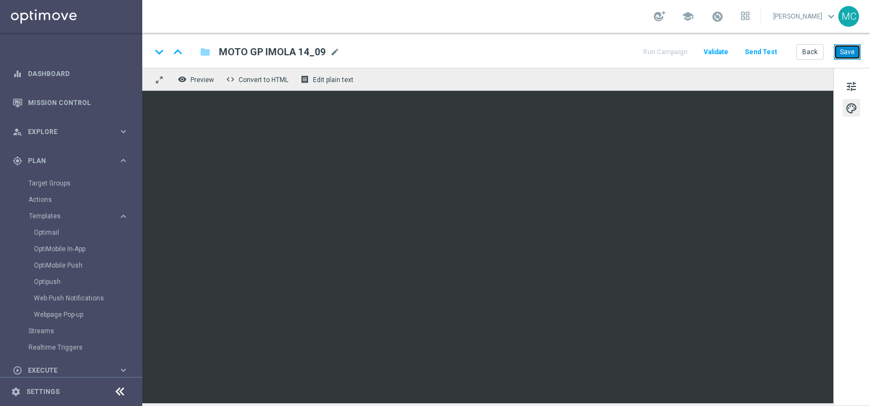
click at [848, 55] on button "Save" at bounding box center [847, 51] width 27 height 15
click at [844, 53] on button "Save" at bounding box center [847, 51] width 27 height 15
click at [804, 49] on button "Back" at bounding box center [809, 51] width 27 height 15
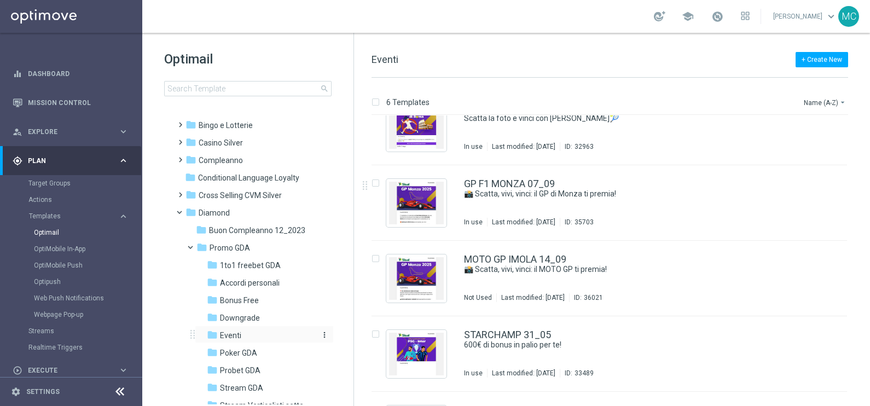
scroll to position [68, 0]
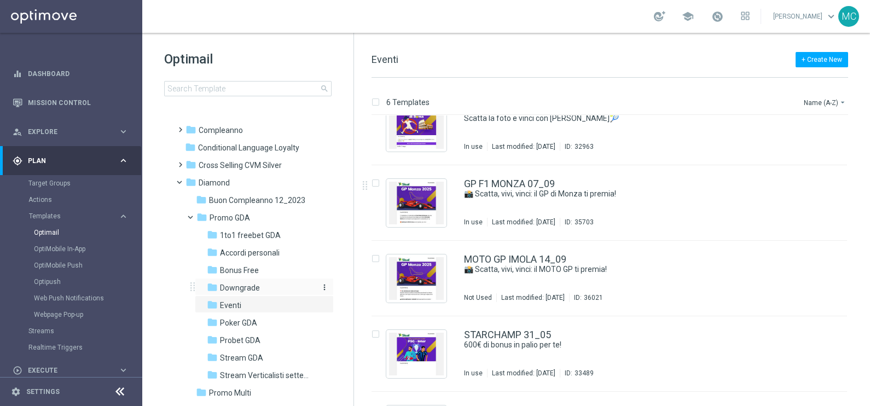
click at [224, 284] on span "Downgrade" at bounding box center [240, 288] width 40 height 10
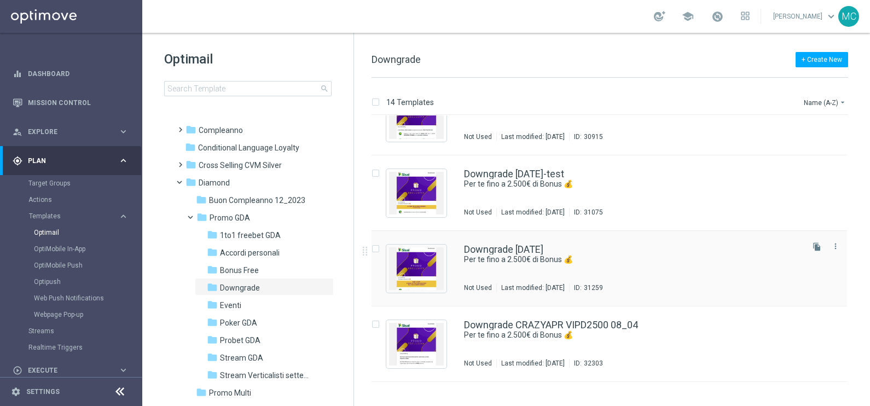
scroll to position [68, 0]
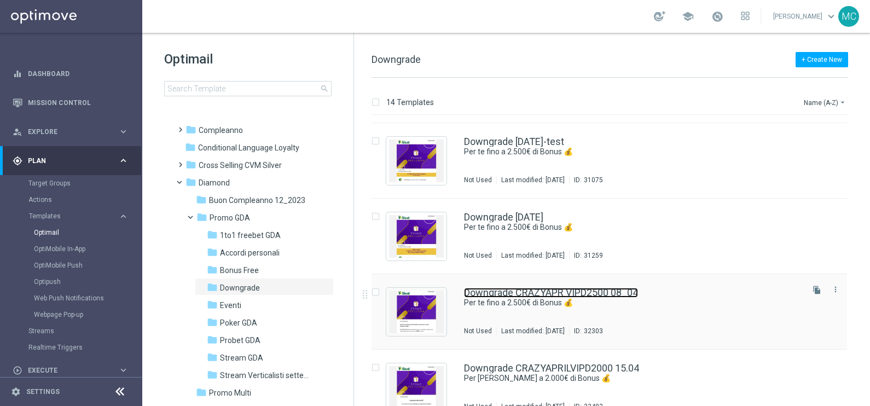
click at [586, 290] on link "Downgrade CRAZYAPR VIPD2500 08_04" at bounding box center [551, 293] width 174 height 10
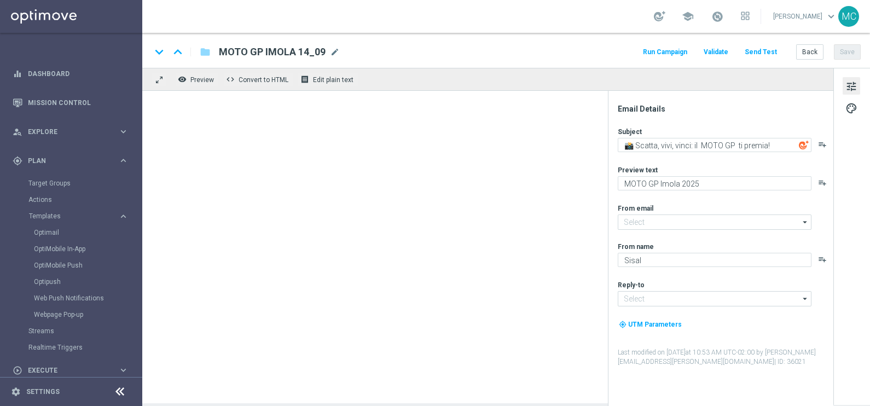
type textarea "Per te fino a 2.500€ di Bonus 💰"
type textarea "Non perderti la promozione!"
type input "[EMAIL_ADDRESS][DOMAIN_NAME]"
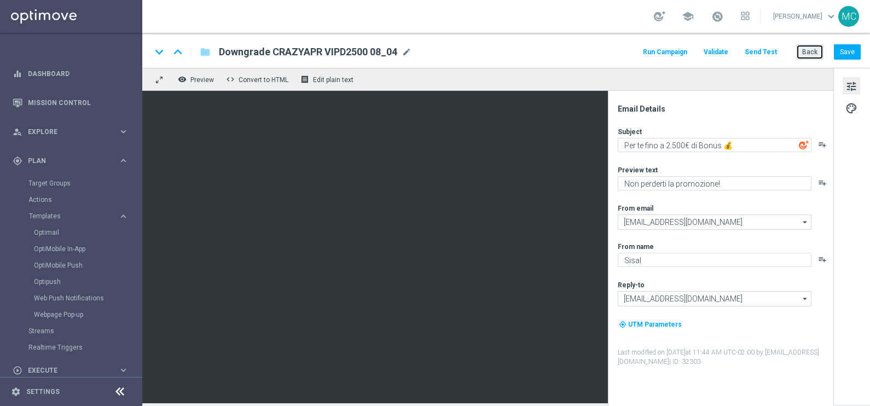
click at [812, 50] on button "Back" at bounding box center [809, 51] width 27 height 15
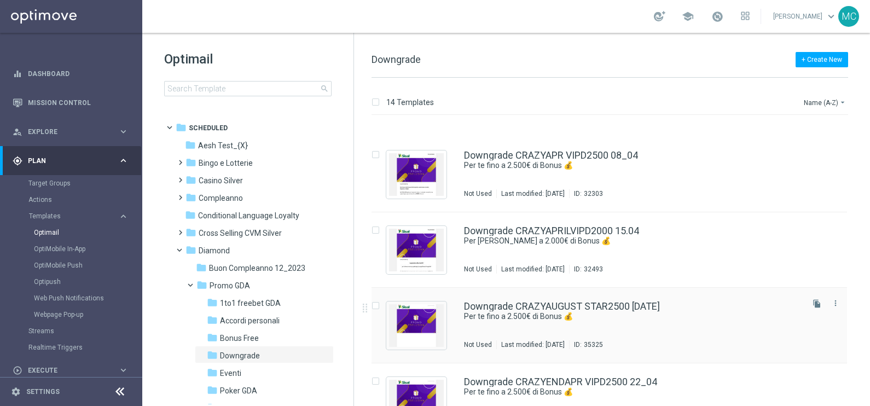
scroll to position [273, 0]
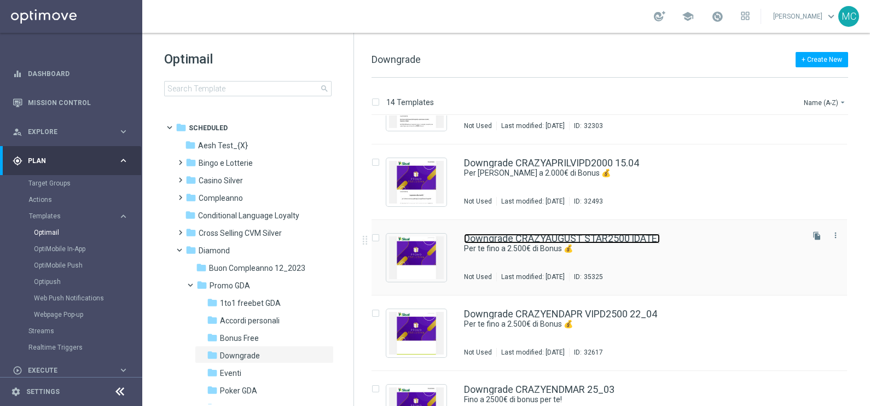
click at [551, 234] on link "Downgrade CRAZYAUGUST STAR2500 [DATE]" at bounding box center [562, 239] width 196 height 10
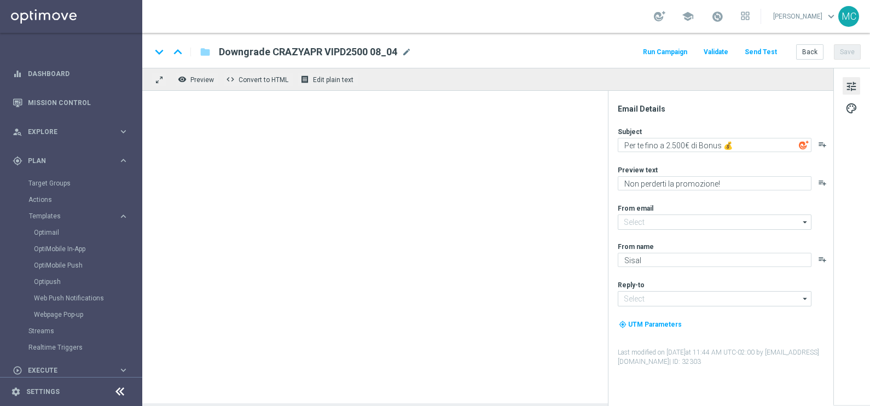
type input "[EMAIL_ADDRESS][DOMAIN_NAME]"
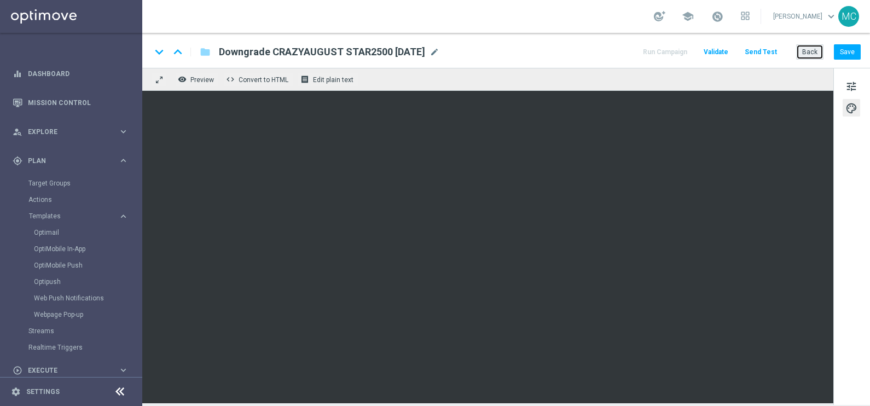
click at [814, 49] on button "Back" at bounding box center [809, 51] width 27 height 15
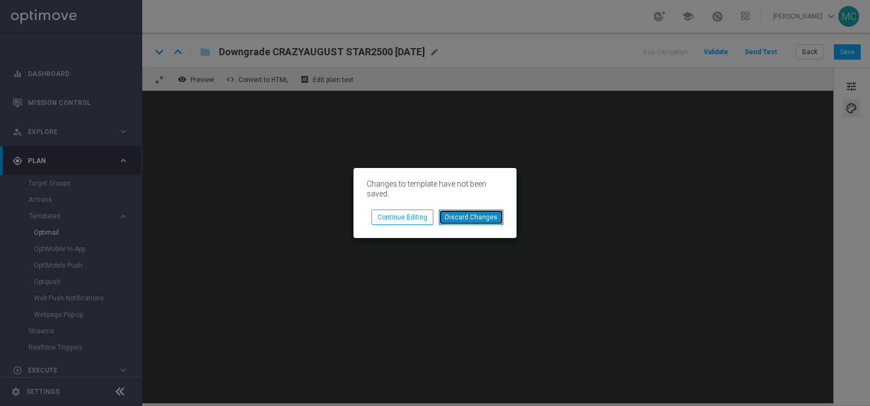
click at [481, 218] on button "Discard Changes" at bounding box center [471, 217] width 65 height 15
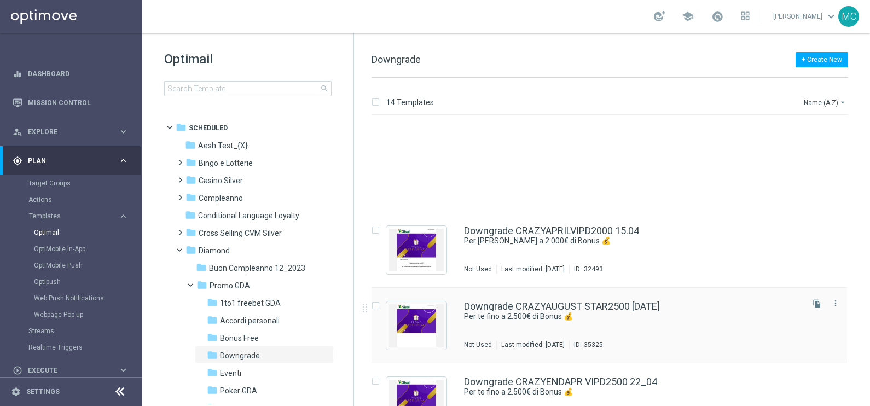
scroll to position [342, 0]
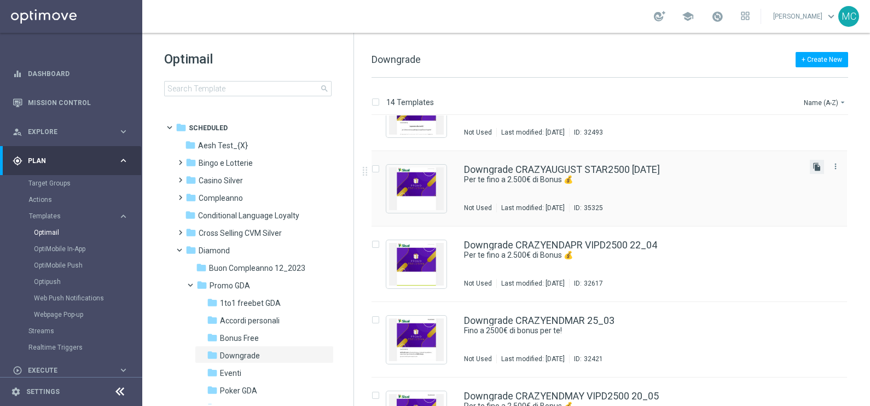
click at [815, 165] on icon "file_copy" at bounding box center [817, 167] width 9 height 9
click at [556, 239] on div "Downgrade CRAZYAUGUST STAR2500 [DATE](1) Per [PERSON_NAME] a 2.500€ di Bonus 💰 …" at bounding box center [610, 265] width 476 height 76
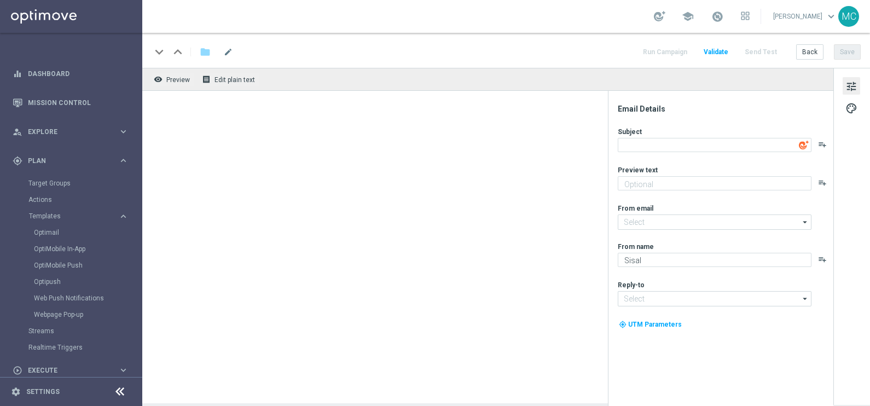
type input "Downgrade CRAZYAUGUST STAR2500 [DATE](1)"
type textarea "Per te fino a 2.500€ di Bonus 💰"
type textarea "Non perderti la promozione!"
type input "[EMAIL_ADDRESS][DOMAIN_NAME]"
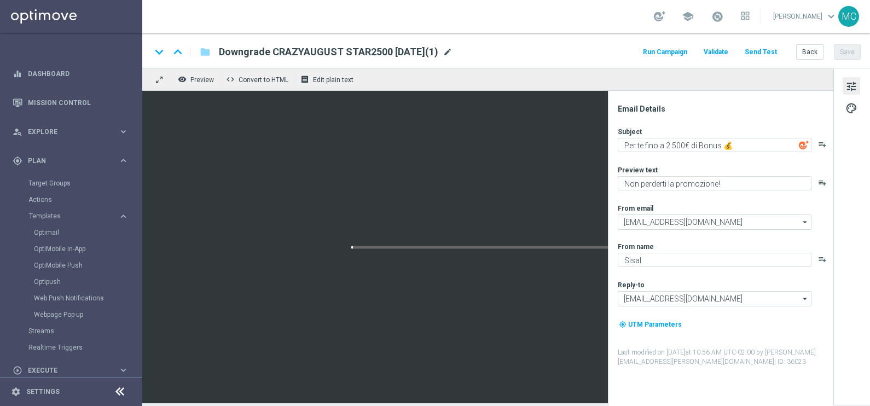
click at [453, 51] on span "mode_edit" at bounding box center [448, 52] width 10 height 10
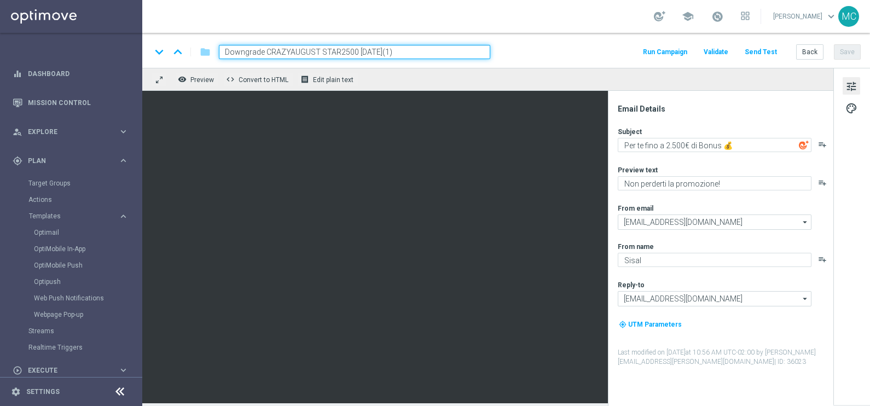
click at [316, 49] on input "Downgrade CRAZYAUGUST STAR2500 [DATE](1)" at bounding box center [355, 52] width 272 height 14
drag, startPoint x: 355, startPoint y: 47, endPoint x: 347, endPoint y: 49, distance: 8.4
click at [347, 49] on input "Downgrade CRAZYSEPT STAR2500 [DATE](1)" at bounding box center [355, 52] width 272 height 14
click at [364, 48] on input "Downgrade CRAZYSEPT STAR2500 [DATE](1)" at bounding box center [355, 52] width 272 height 14
click at [390, 51] on input "Downgrade CRAZYSEPT STAR2500 [DATE](1)" at bounding box center [355, 52] width 272 height 14
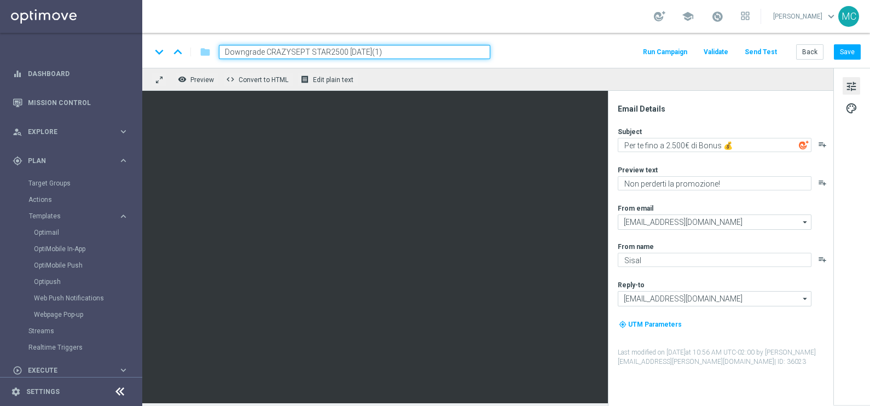
click at [392, 50] on input "Downgrade CRAZYSEPT STAR2500 [DATE](1)" at bounding box center [355, 52] width 272 height 14
click at [394, 52] on input "Downgrade CRAZYSEPT STAR2500 [DATE]" at bounding box center [355, 52] width 272 height 14
type input "Downgrade CRAZYSEPT STAR2500 [DATE]"
click at [432, 74] on div "remove_red_eye Preview code Convert to HTML receipt Edit plain text" at bounding box center [487, 79] width 691 height 23
click at [425, 56] on input "Downgrade CRAZYSEPT STAR2500 [DATE]" at bounding box center [355, 52] width 272 height 14
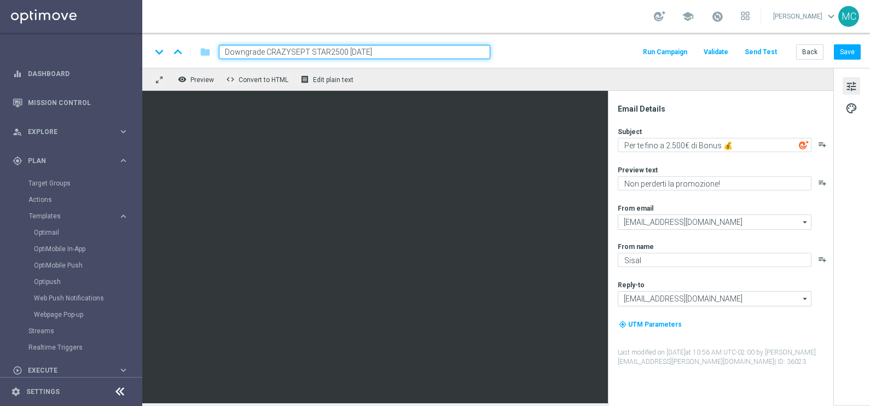
click at [430, 70] on div "remove_red_eye Preview code Convert to HTML receipt Edit plain text" at bounding box center [487, 79] width 691 height 23
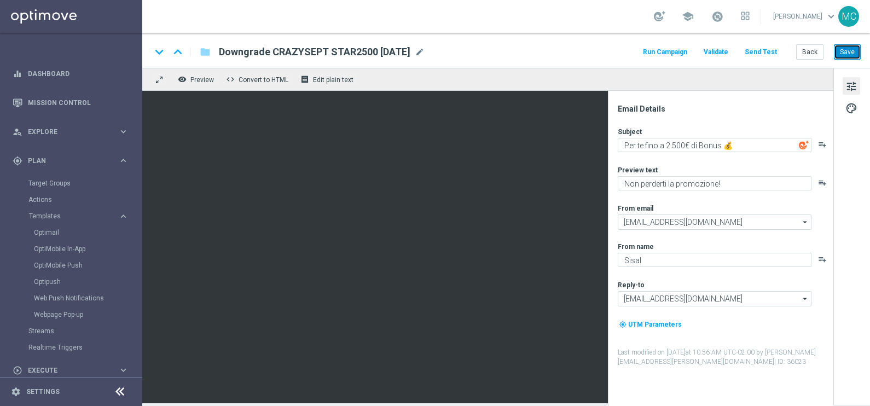
click at [848, 50] on button "Save" at bounding box center [847, 51] width 27 height 15
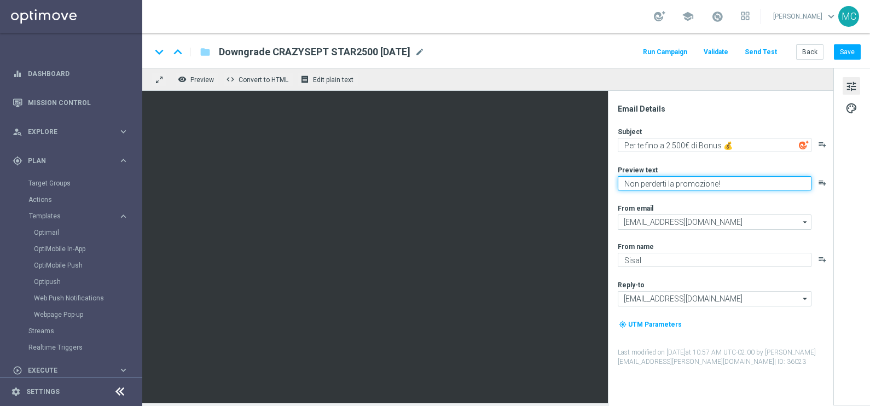
click at [728, 178] on textarea "Non perderti la promozione!" at bounding box center [715, 183] width 194 height 14
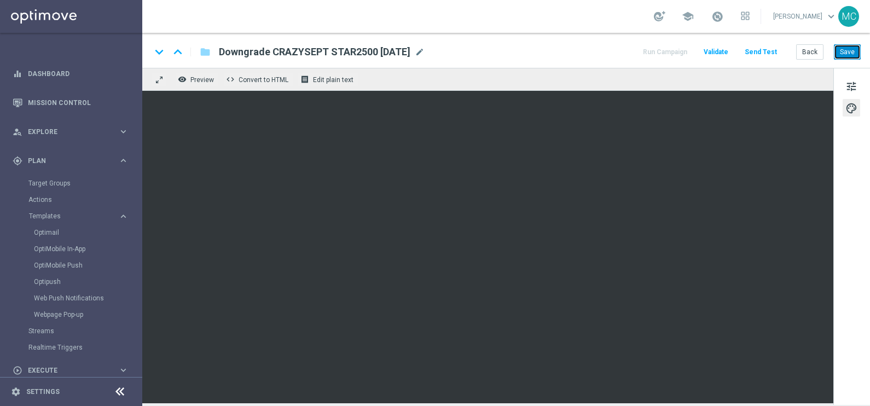
click at [852, 54] on button "Save" at bounding box center [847, 51] width 27 height 15
click at [854, 82] on span "tune" at bounding box center [852, 86] width 12 height 14
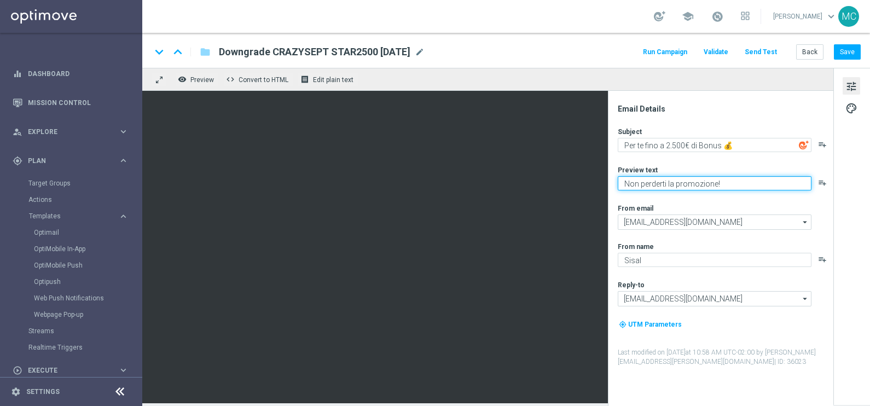
drag, startPoint x: 723, startPoint y: 187, endPoint x: 623, endPoint y: 188, distance: 99.1
click at [623, 188] on textarea "Non perderti la promozione!" at bounding box center [715, 183] width 194 height 14
click at [734, 183] on textarea "Non perderti la promozione!" at bounding box center [715, 183] width 194 height 14
paste textarea "👉 Non perdere l’occasione. Il sipario si apre. Tocca a te."
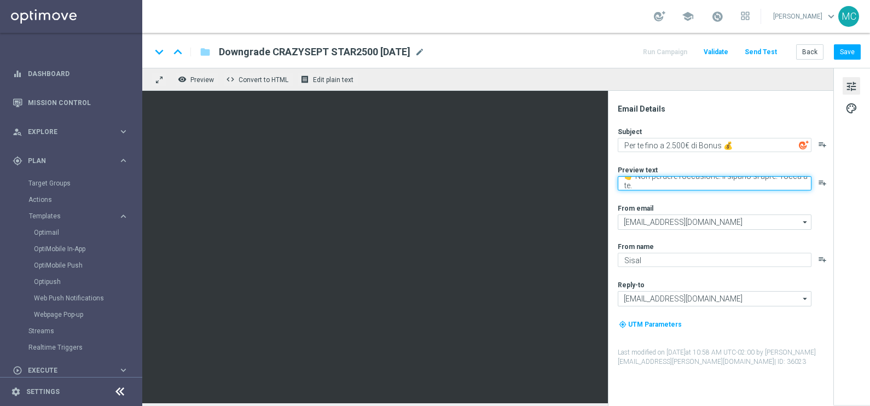
click at [638, 184] on textarea "👉 Non perdere l’occasione. Il sipario si apre. Tocca a te." at bounding box center [715, 183] width 194 height 14
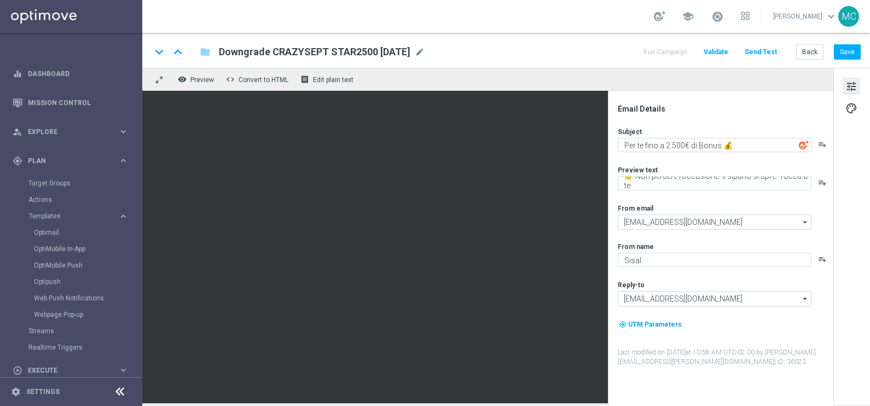
click at [637, 174] on label "Preview text" at bounding box center [638, 170] width 40 height 9
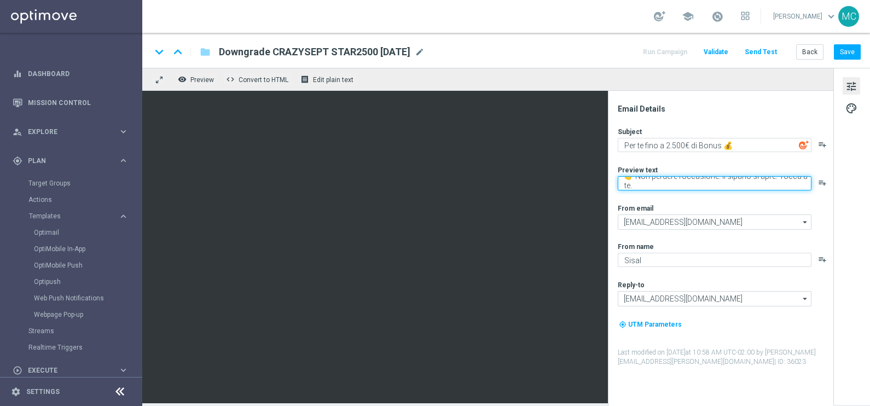
click at [638, 178] on textarea "👉 Non perdere l’occasione. Il sipario si apre. Tocca a te." at bounding box center [715, 183] width 194 height 14
click at [627, 182] on textarea "Il sipario si apre. Tocca a te." at bounding box center [715, 183] width 194 height 14
type textarea "Il sipario si apre. Tocca a te."
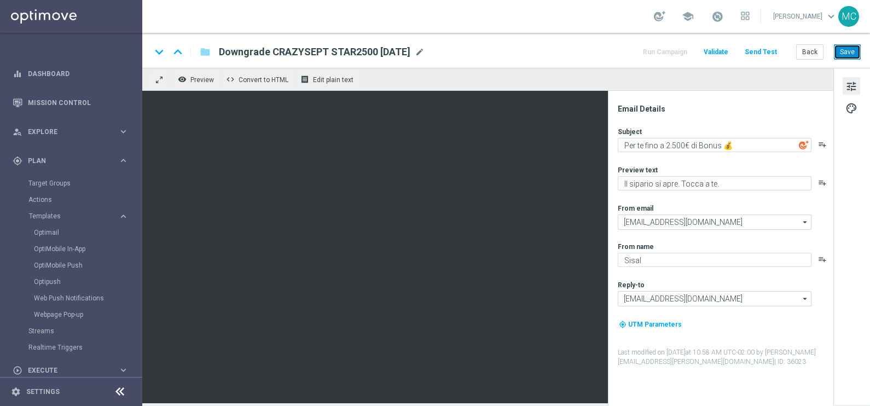
click at [845, 48] on button "Save" at bounding box center [847, 51] width 27 height 15
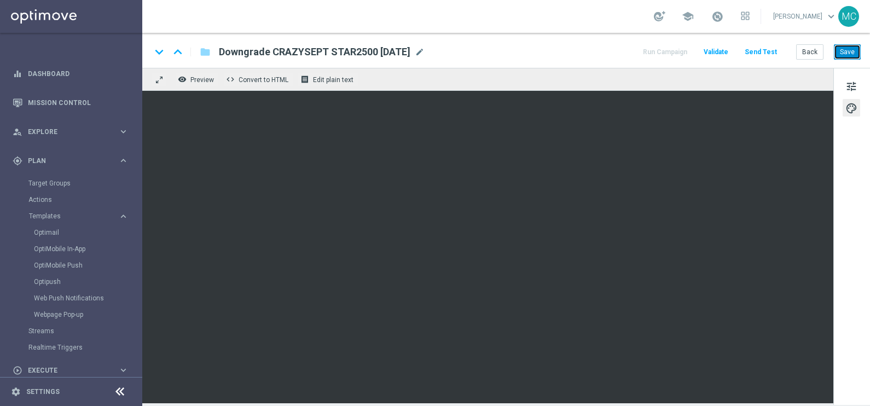
click at [841, 51] on button "Save" at bounding box center [847, 51] width 27 height 15
click at [852, 45] on button "Save" at bounding box center [847, 51] width 27 height 15
click at [854, 47] on button "Save" at bounding box center [847, 51] width 27 height 15
click at [848, 49] on button "Save" at bounding box center [847, 51] width 27 height 15
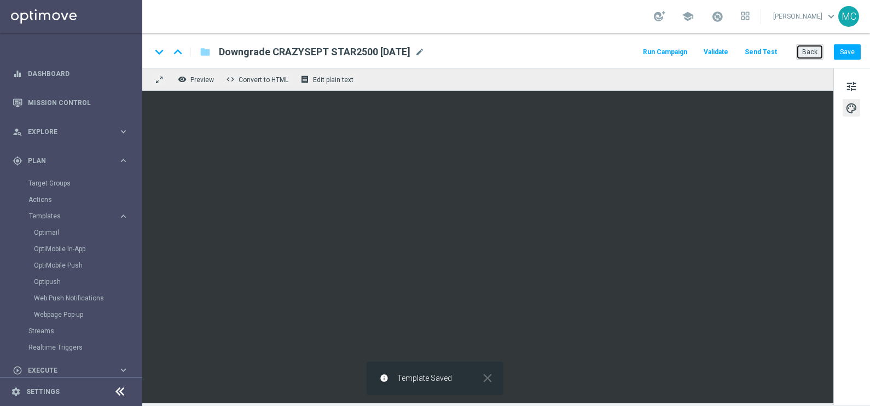
click at [807, 52] on button "Back" at bounding box center [809, 51] width 27 height 15
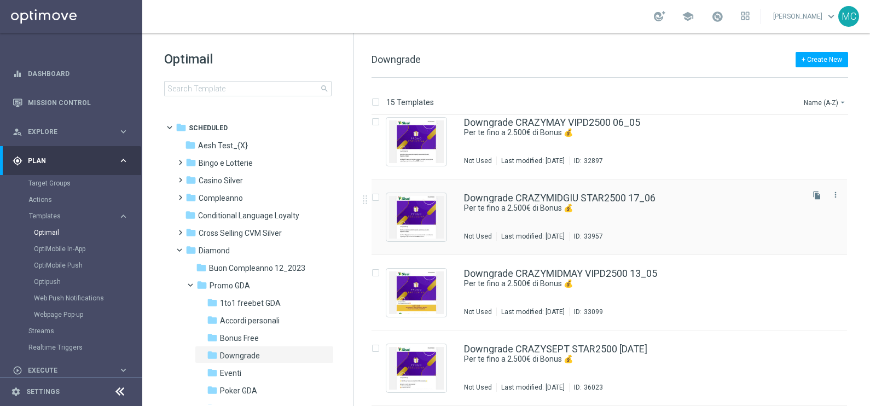
click at [835, 242] on div "Downgrade CRAZYMIDGIU STAR2500 17_06 Per [PERSON_NAME] a 2.500€ di Bonus 💰 Not …" at bounding box center [610, 218] width 476 height 76
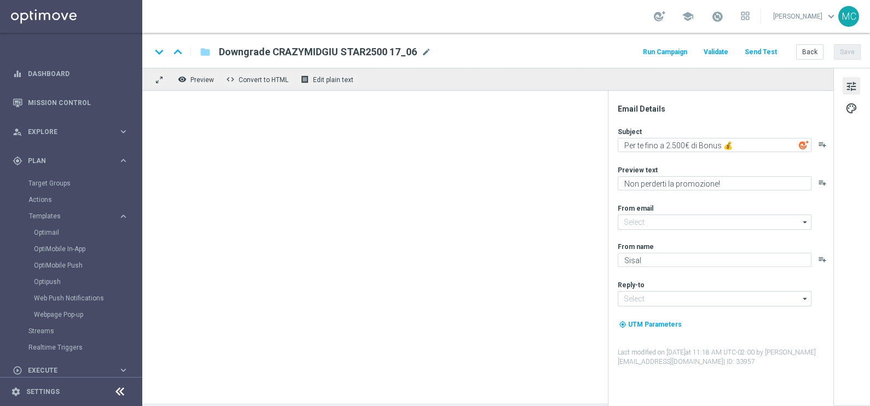
type input "[EMAIL_ADDRESS][DOMAIN_NAME]"
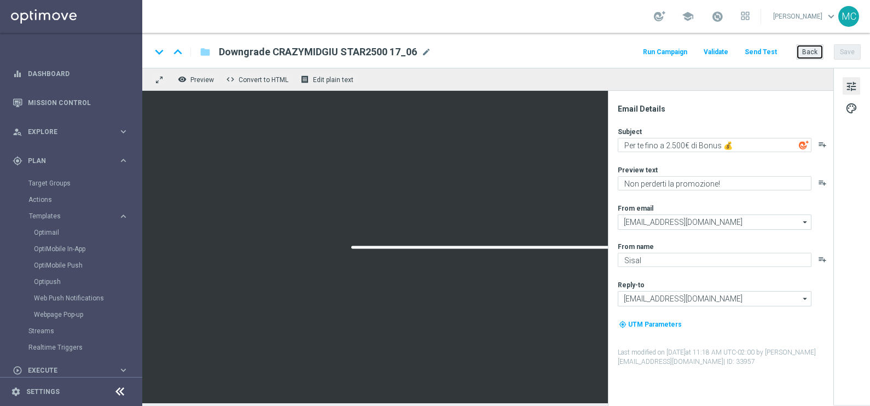
click at [802, 52] on button "Back" at bounding box center [809, 51] width 27 height 15
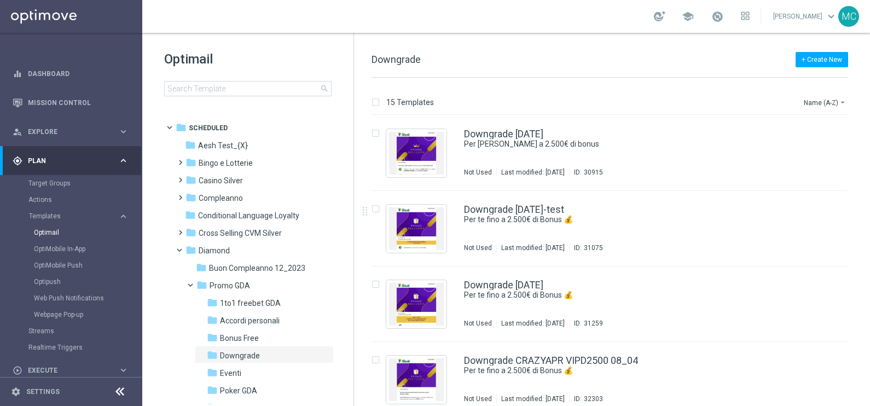
drag, startPoint x: 868, startPoint y: 171, endPoint x: 865, endPoint y: 132, distance: 39.0
click at [870, 326] on html "equalizer Dashboard Mission Control" at bounding box center [435, 203] width 870 height 406
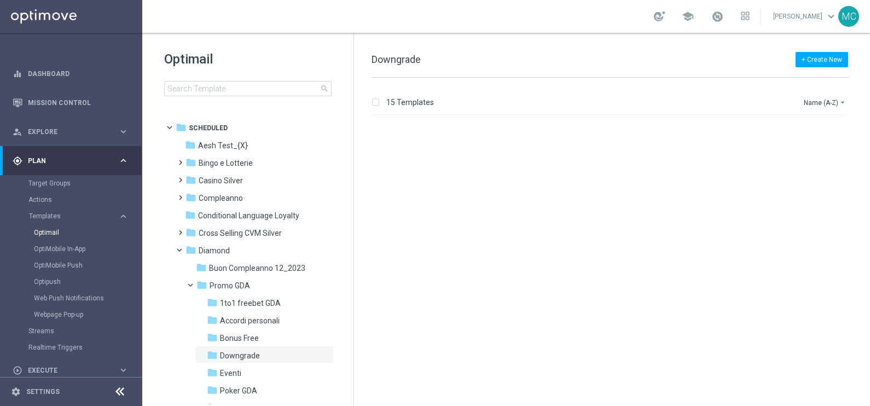
scroll to position [842, 0]
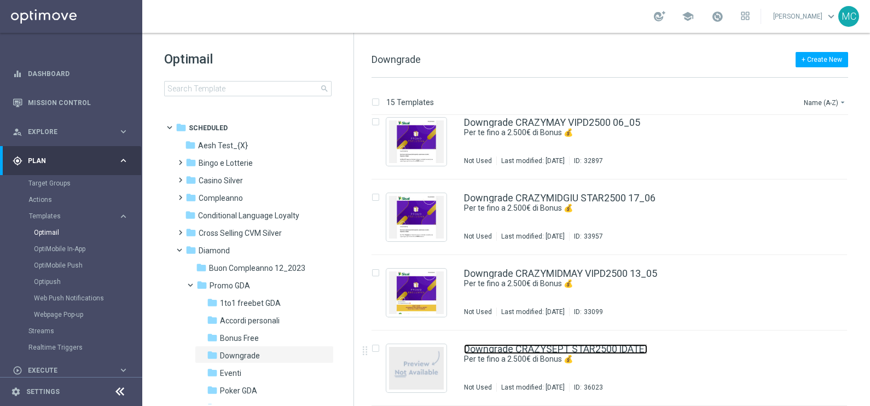
drag, startPoint x: 609, startPoint y: 348, endPoint x: 869, endPoint y: 293, distance: 266.4
click at [610, 348] on link "Downgrade CRAZYSEPT STAR2500 [DATE]" at bounding box center [555, 349] width 183 height 10
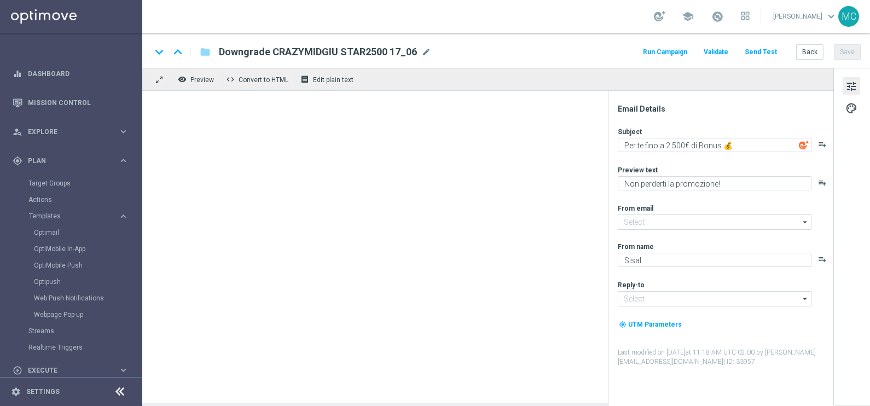
type textarea "Il sipario si apre. Tocca a te."
type input "[EMAIL_ADDRESS][DOMAIN_NAME]"
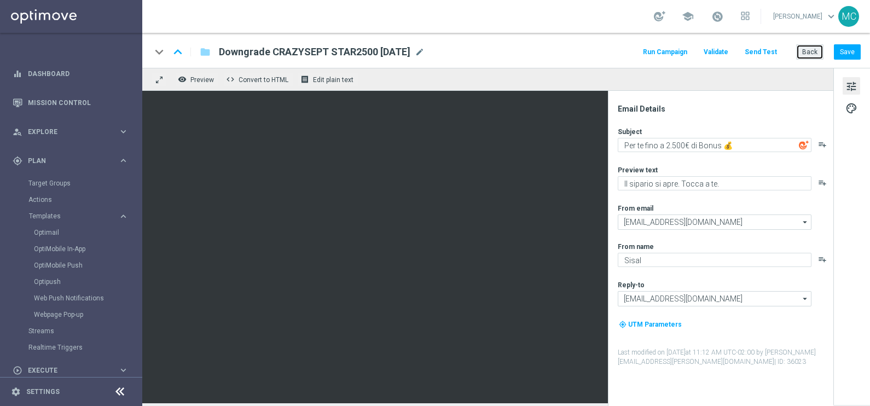
click at [807, 51] on button "Back" at bounding box center [809, 51] width 27 height 15
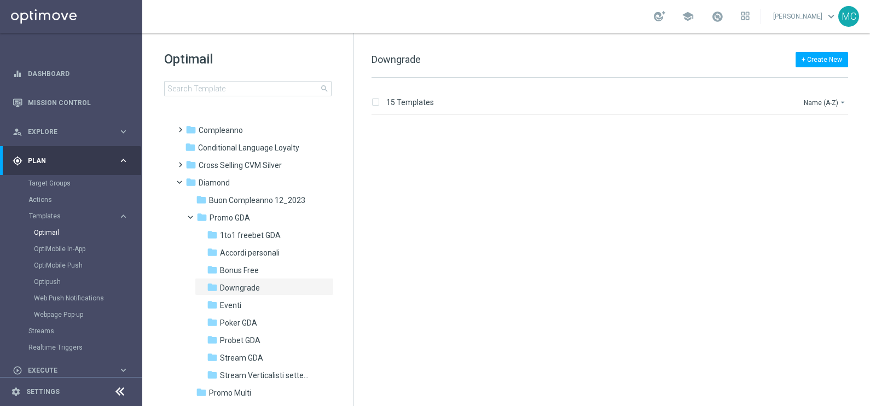
scroll to position [842, 0]
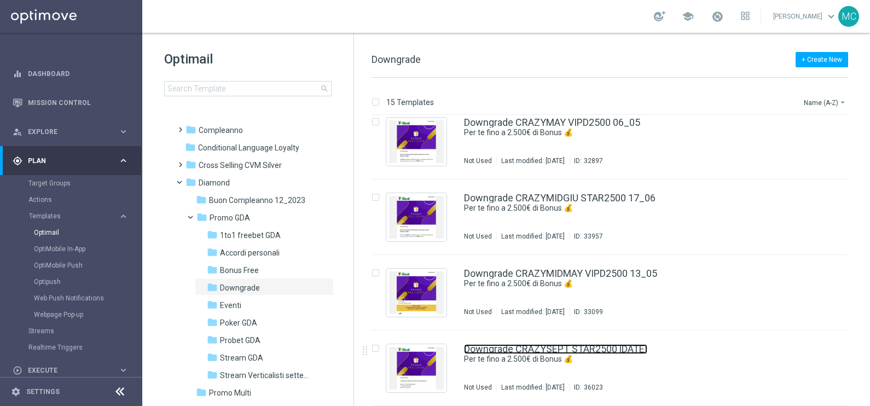
drag, startPoint x: 597, startPoint y: 348, endPoint x: 778, endPoint y: 25, distance: 370.5
click at [597, 348] on link "Downgrade CRAZYSEPT STAR2500 [DATE]" at bounding box center [555, 349] width 183 height 10
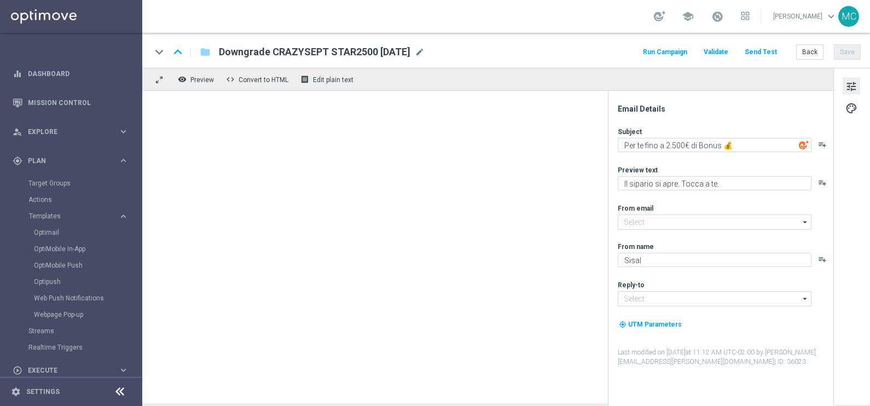
type input "[EMAIL_ADDRESS][DOMAIN_NAME]"
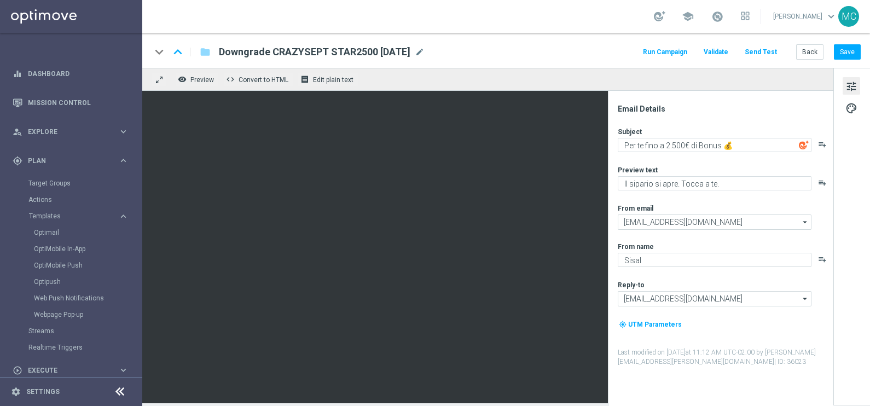
click at [679, 55] on button "Run Campaign" at bounding box center [666, 52] width 48 height 15
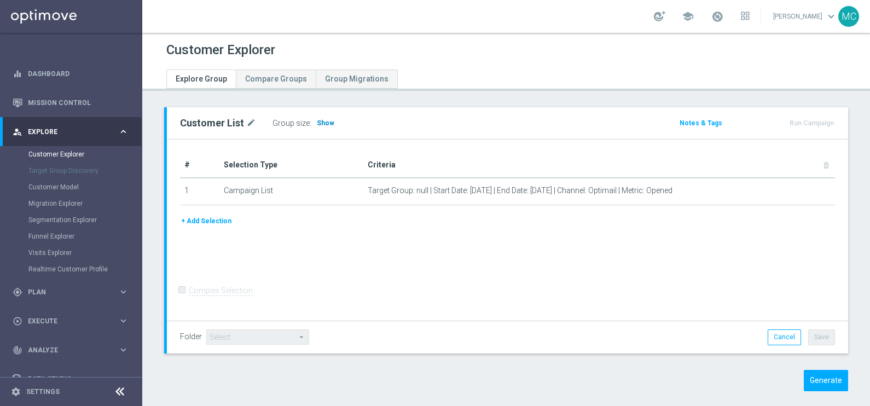
click at [320, 120] on span "Show" at bounding box center [326, 123] width 18 height 8
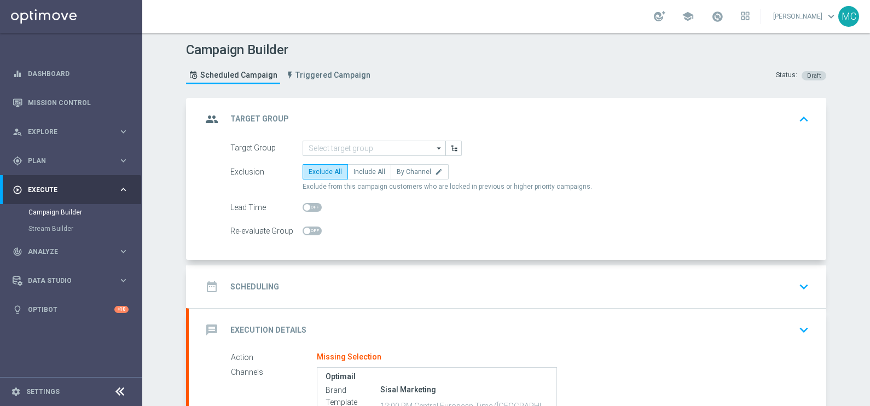
click at [436, 146] on icon "arrow_drop_down" at bounding box center [439, 148] width 11 height 14
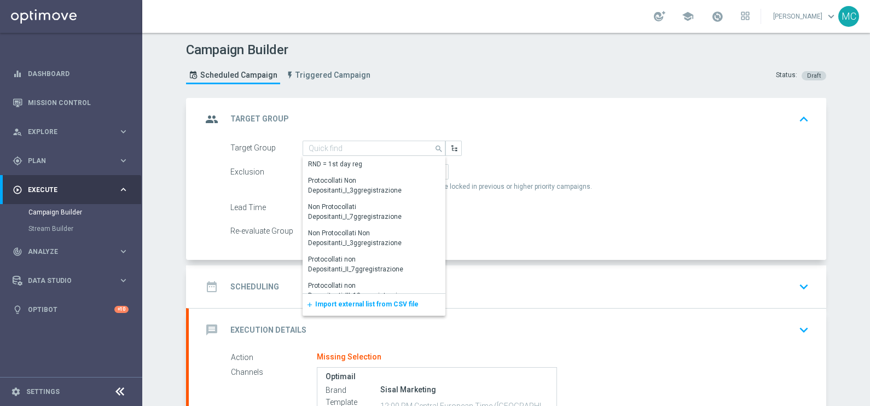
click at [345, 303] on span "Import external list from CSV file" at bounding box center [366, 305] width 103 height 8
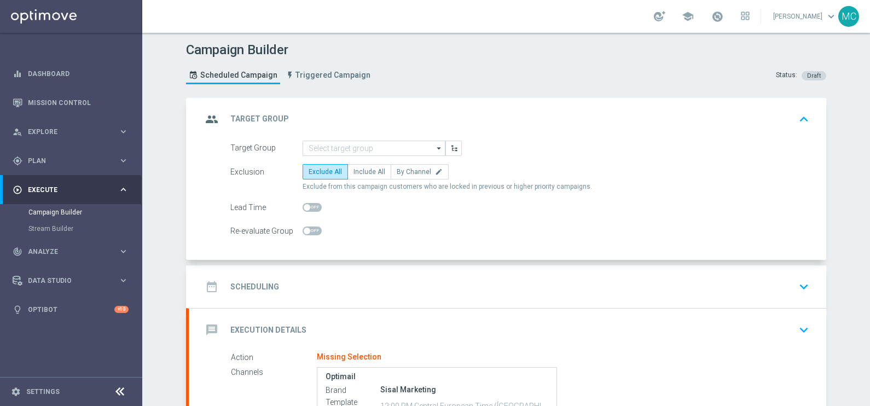
click at [436, 146] on icon "arrow_drop_down" at bounding box center [439, 148] width 11 height 14
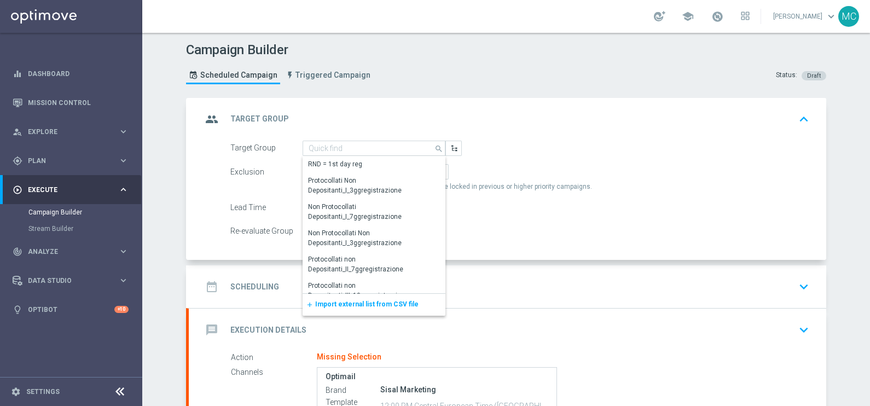
click at [347, 307] on span "Import external list from CSV file" at bounding box center [366, 305] width 103 height 8
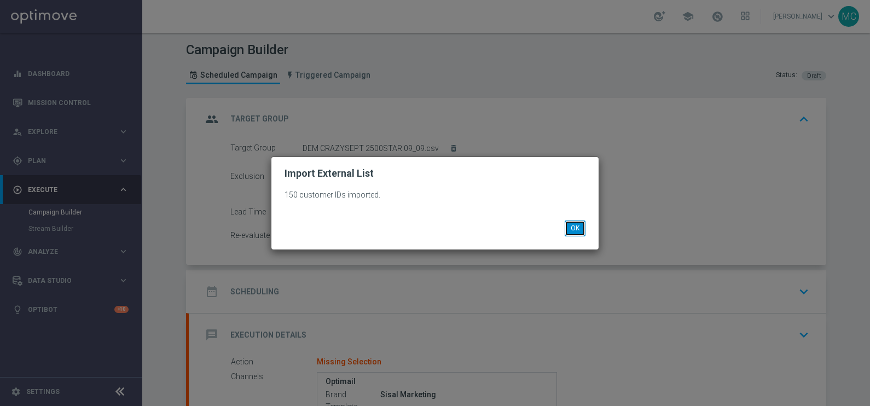
click at [575, 224] on button "OK" at bounding box center [575, 228] width 21 height 15
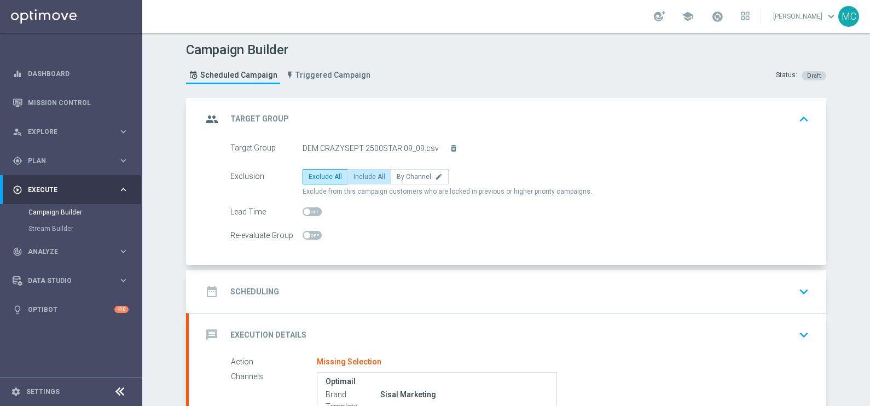
click at [360, 174] on span "Include All" at bounding box center [370, 177] width 32 height 8
click at [360, 175] on input "Include All" at bounding box center [357, 178] width 7 height 7
radio input "true"
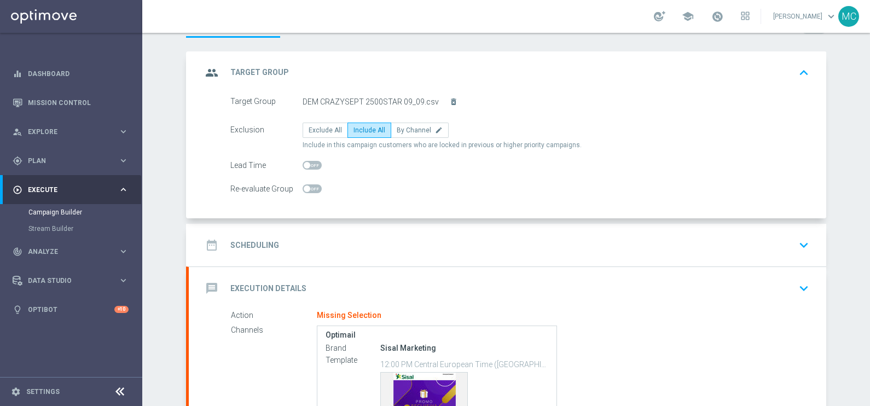
scroll to position [68, 0]
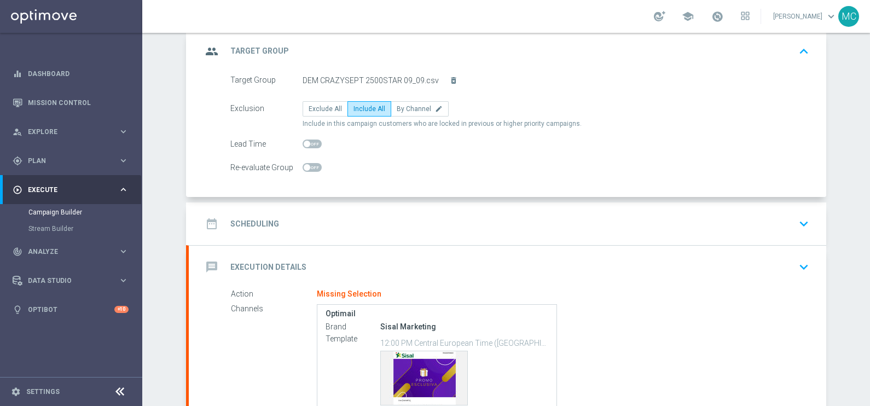
click at [804, 219] on icon "keyboard_arrow_down" at bounding box center [804, 224] width 16 height 16
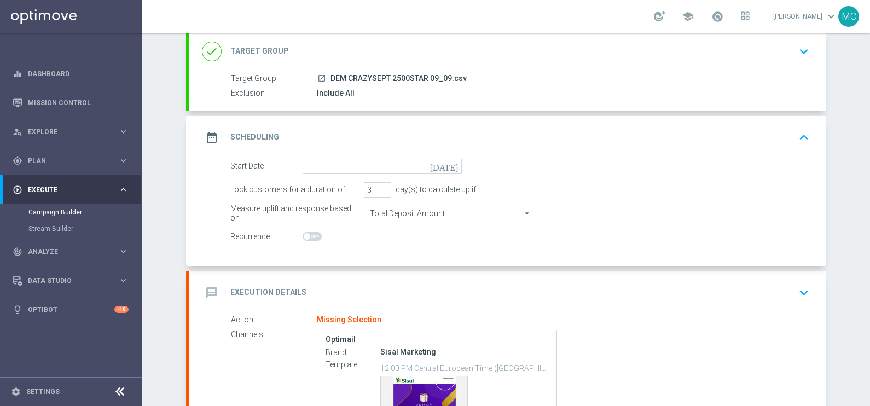
click at [448, 165] on icon "[DATE]" at bounding box center [446, 165] width 32 height 12
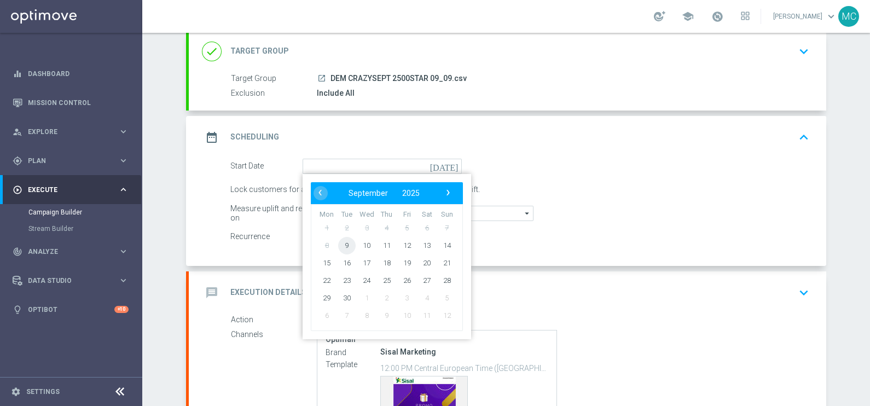
click at [338, 245] on span "9" at bounding box center [347, 245] width 18 height 18
type input "09 Sep 2025"
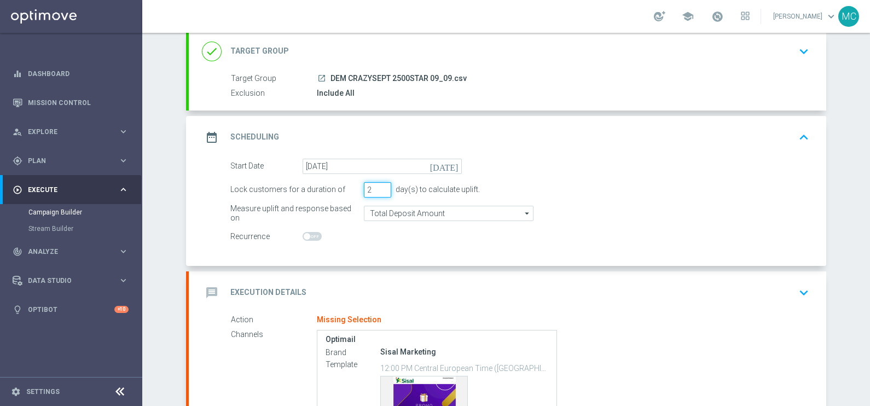
type input "2"
click at [380, 189] on input "2" at bounding box center [377, 189] width 27 height 15
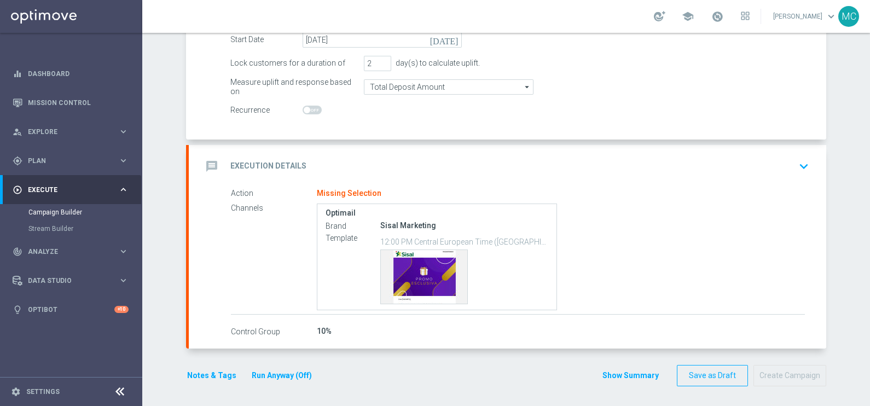
click at [803, 160] on icon "keyboard_arrow_down" at bounding box center [804, 166] width 16 height 16
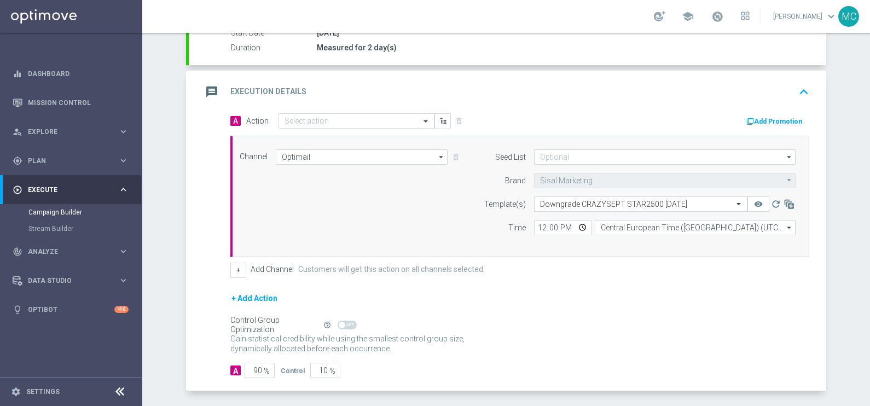
scroll to position [184, 0]
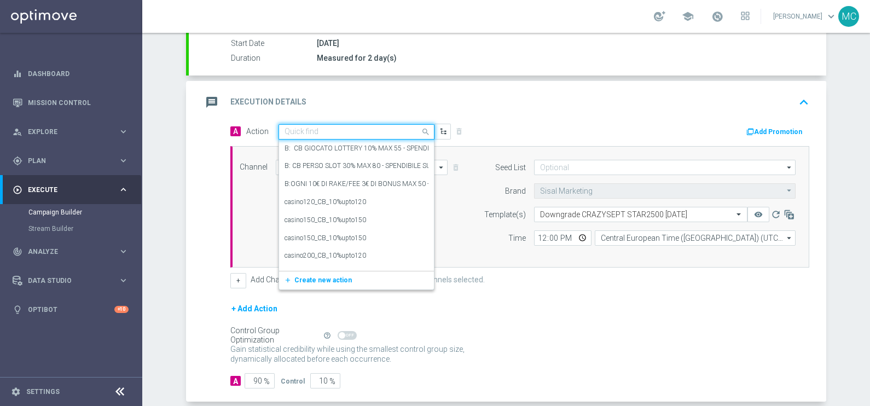
click at [307, 128] on input "text" at bounding box center [346, 132] width 122 height 9
type input "D"
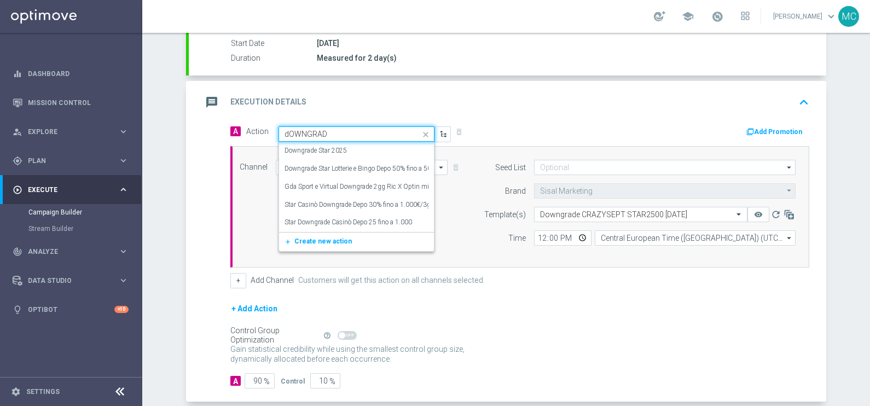
type input "dOWNGRADE"
click at [323, 143] on div "Downgrade Star 2025 edit" at bounding box center [357, 151] width 144 height 18
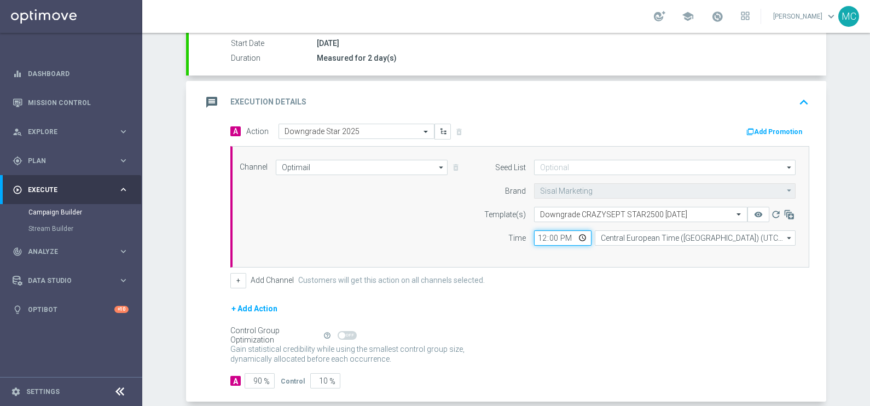
drag, startPoint x: 557, startPoint y: 233, endPoint x: 482, endPoint y: 239, distance: 75.8
click at [493, 234] on div "Time 12:00 Central European Time (Berlin) (UTC +02:00) Central European Time (B…" at bounding box center [637, 237] width 334 height 15
type input "13:00"
click at [591, 351] on div "Gain statistical credibility while using the smallest control group size, dynam…" at bounding box center [519, 355] width 579 height 26
drag, startPoint x: 251, startPoint y: 380, endPoint x: 274, endPoint y: 380, distance: 23.0
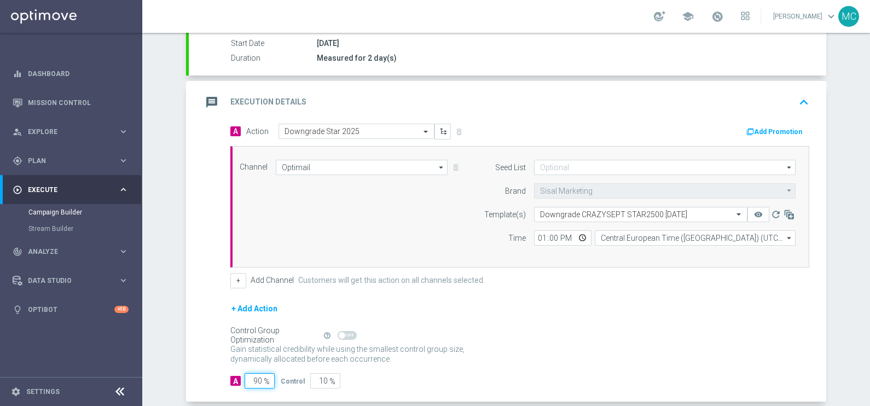
click at [272, 380] on div "A 90 %" at bounding box center [255, 380] width 50 height 15
type input "1"
type input "99"
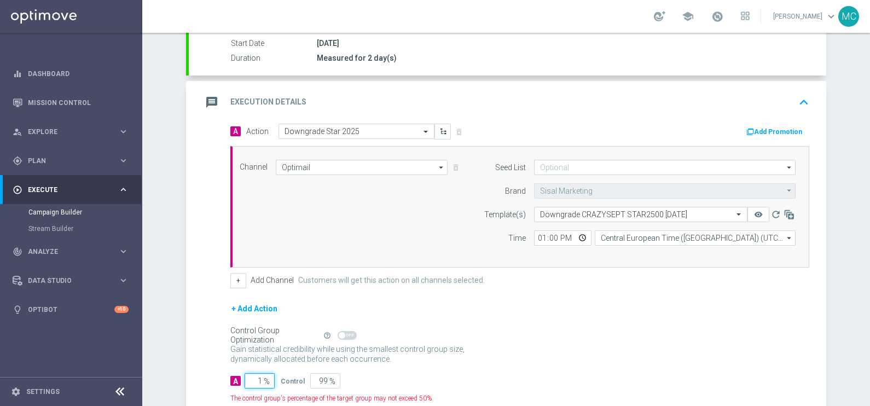
type input "10"
type input "90"
type input "100"
type input "0"
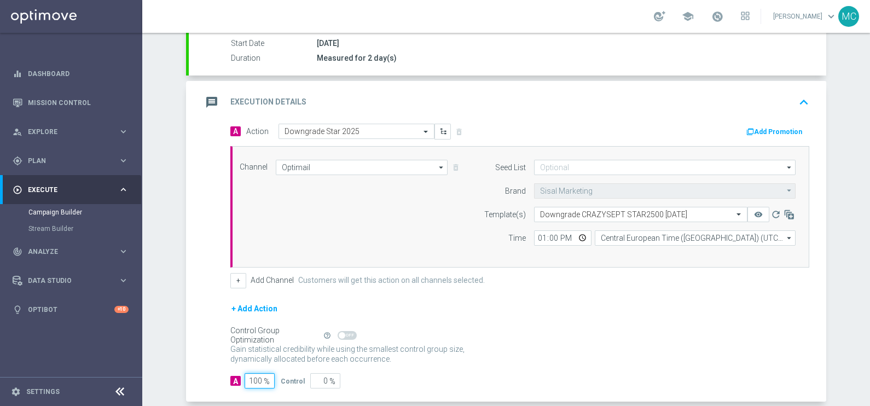
type input "100"
click at [597, 345] on div "Gain statistical credibility while using the smallest control group size, dynam…" at bounding box center [519, 355] width 579 height 26
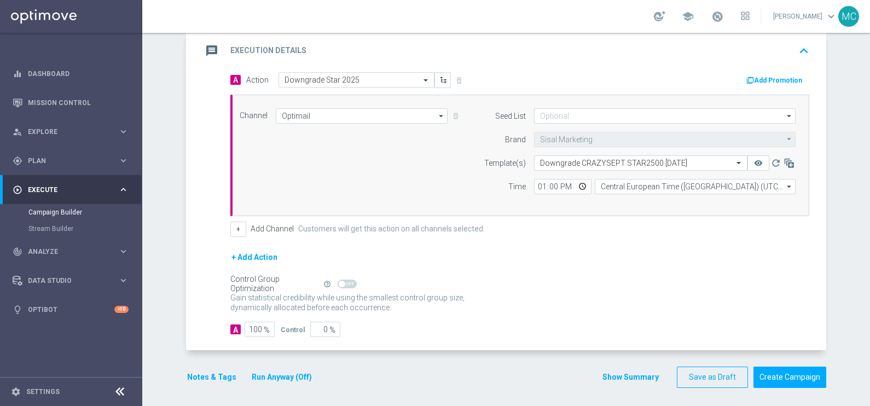
scroll to position [236, 0]
click at [790, 371] on button "Create Campaign" at bounding box center [790, 376] width 73 height 21
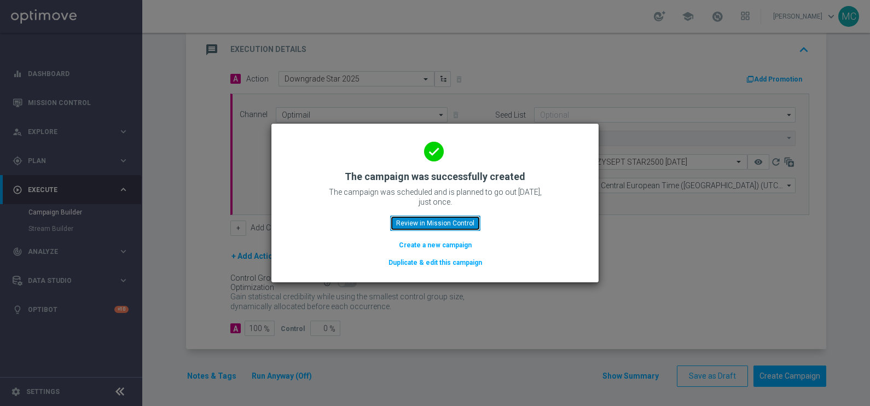
click at [460, 227] on button "Review in Mission Control" at bounding box center [435, 223] width 90 height 15
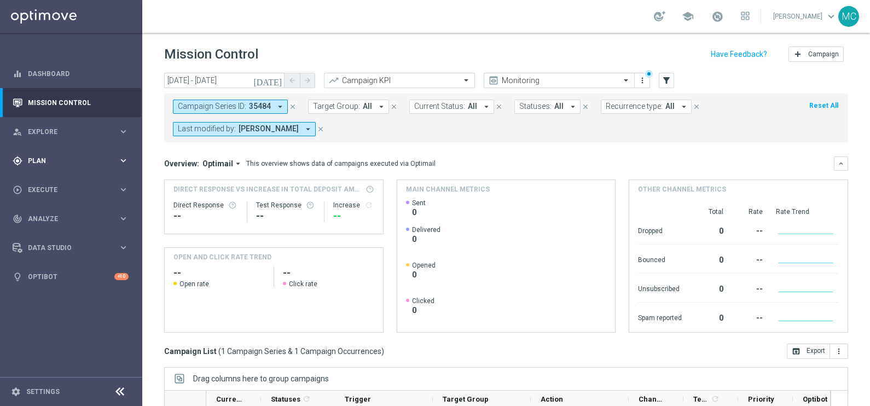
click at [126, 157] on icon "keyboard_arrow_right" at bounding box center [123, 160] width 10 height 10
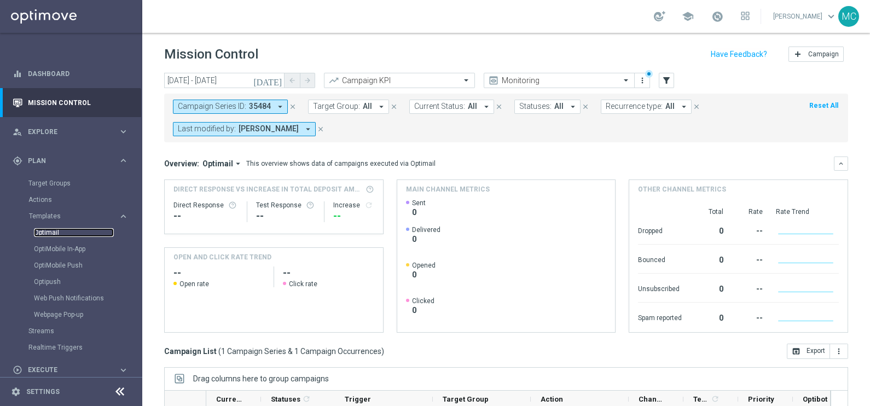
click at [57, 233] on link "Optimail" at bounding box center [74, 232] width 80 height 9
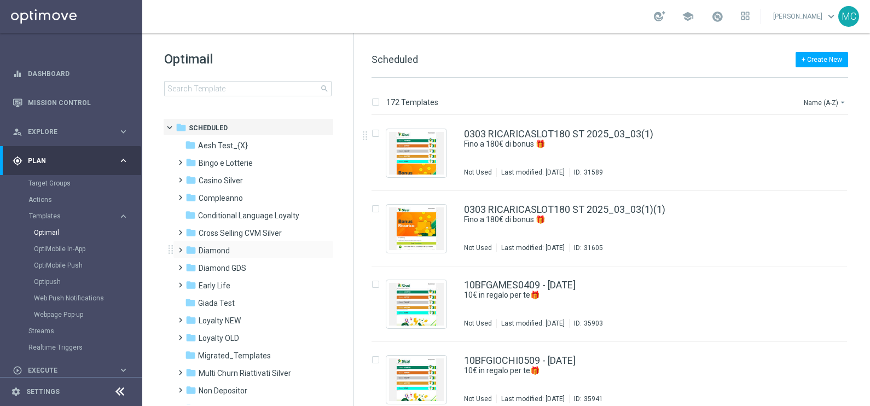
click at [178, 247] on span at bounding box center [178, 245] width 5 height 4
click at [187, 282] on span at bounding box center [189, 280] width 5 height 4
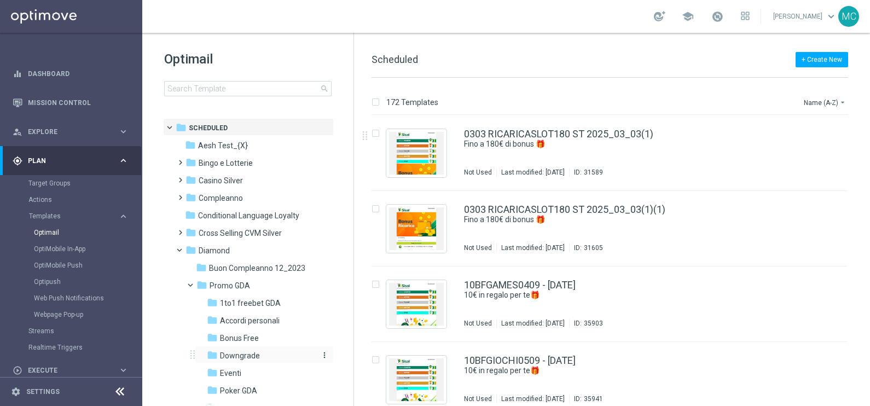
click at [233, 356] on span "Downgrade" at bounding box center [240, 356] width 40 height 10
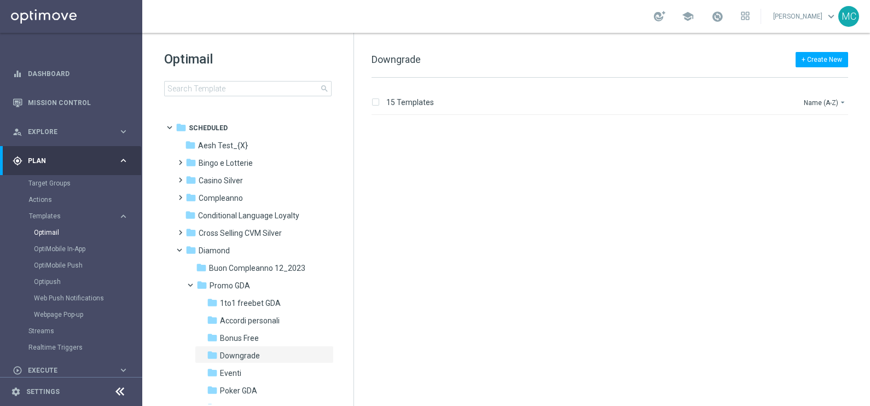
scroll to position [842, 0]
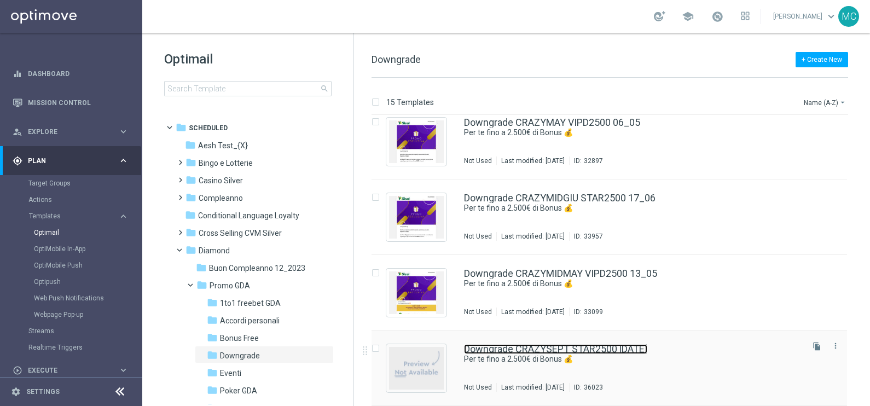
click at [568, 347] on link "Downgrade CRAZYSEPT STAR2500 [DATE]" at bounding box center [555, 349] width 183 height 10
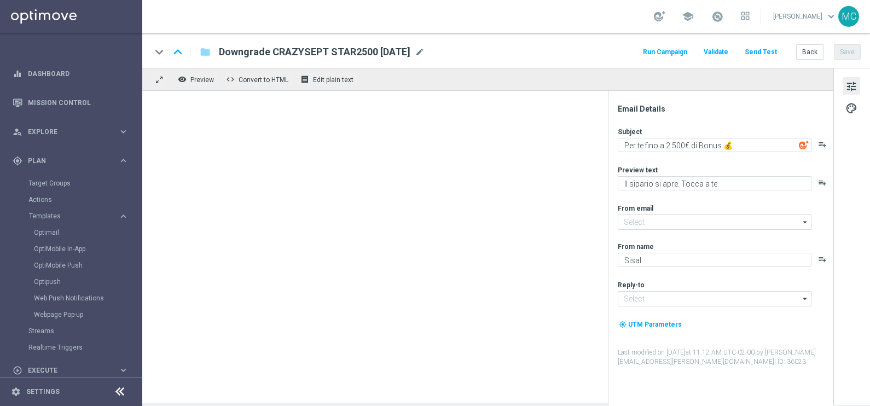
type input "[EMAIL_ADDRESS][DOMAIN_NAME]"
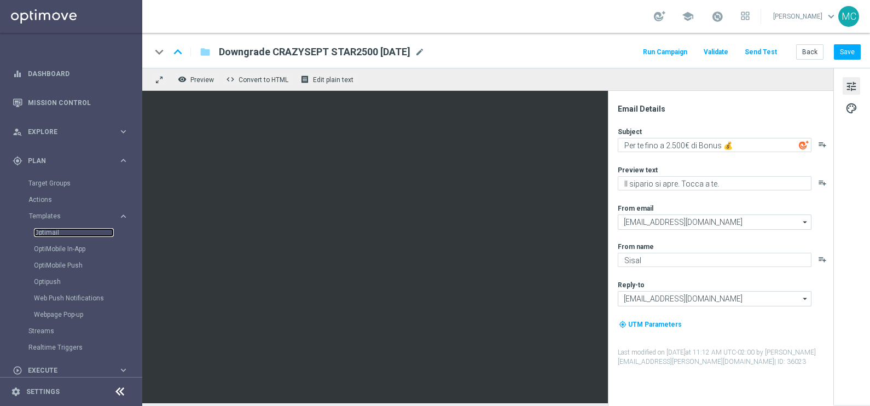
drag, startPoint x: 62, startPoint y: 231, endPoint x: 142, endPoint y: 238, distance: 80.2
click at [62, 231] on link "Optimail" at bounding box center [74, 232] width 80 height 9
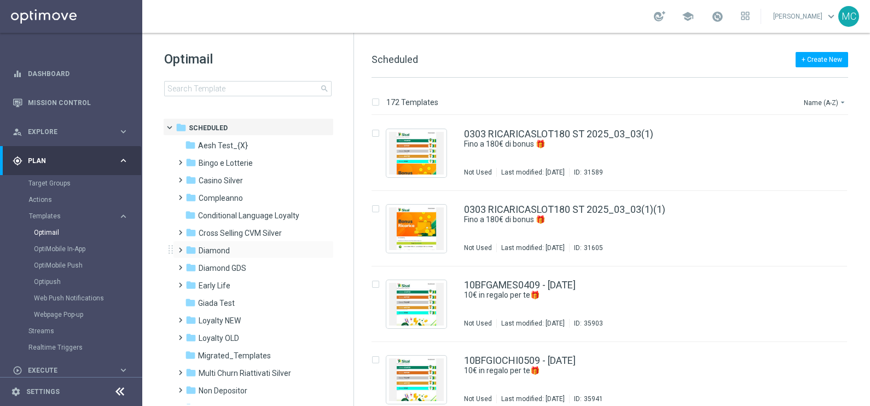
click at [178, 247] on span at bounding box center [178, 245] width 5 height 4
click at [192, 281] on span at bounding box center [189, 280] width 5 height 4
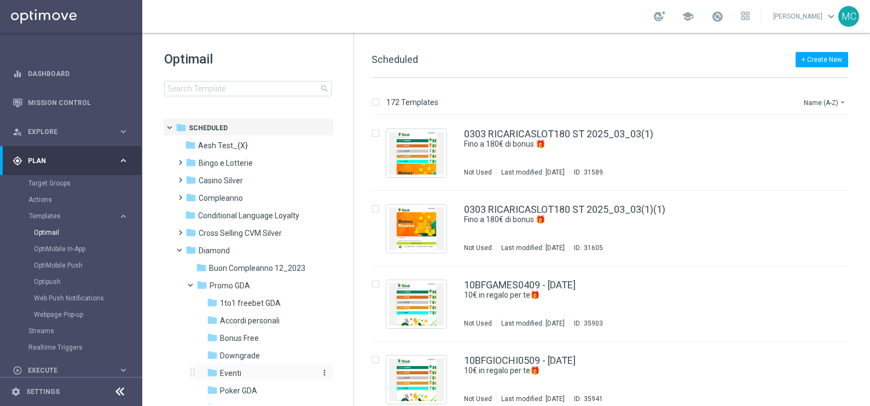
click at [236, 372] on span "Eventi" at bounding box center [230, 373] width 21 height 10
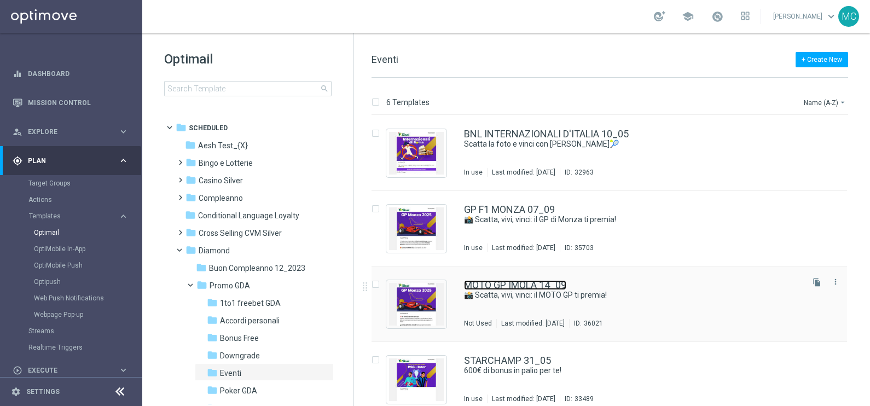
click at [541, 285] on link "MOTO GP IMOLA 14_09" at bounding box center [515, 285] width 102 height 10
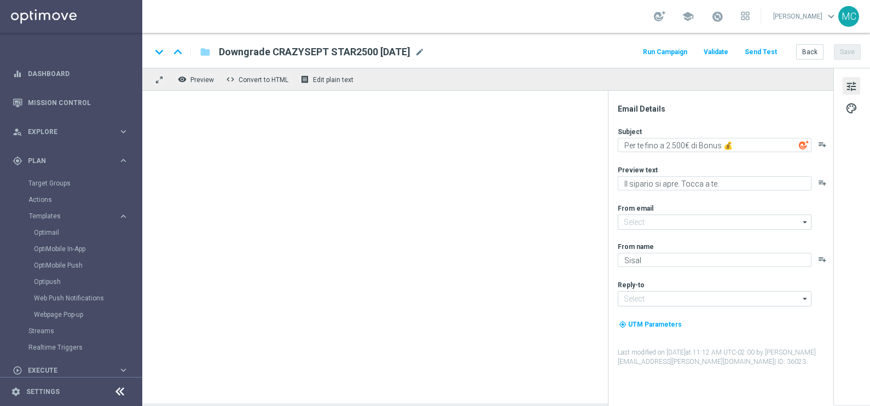
type input "[EMAIL_ADDRESS][DOMAIN_NAME]"
type textarea "📸 Scatta, vivi, vinci: il MOTO GP ti premia!"
type textarea "MOTO GP Imola 2025"
type input "[EMAIL_ADDRESS][DOMAIN_NAME]"
